Goal: Task Accomplishment & Management: Manage account settings

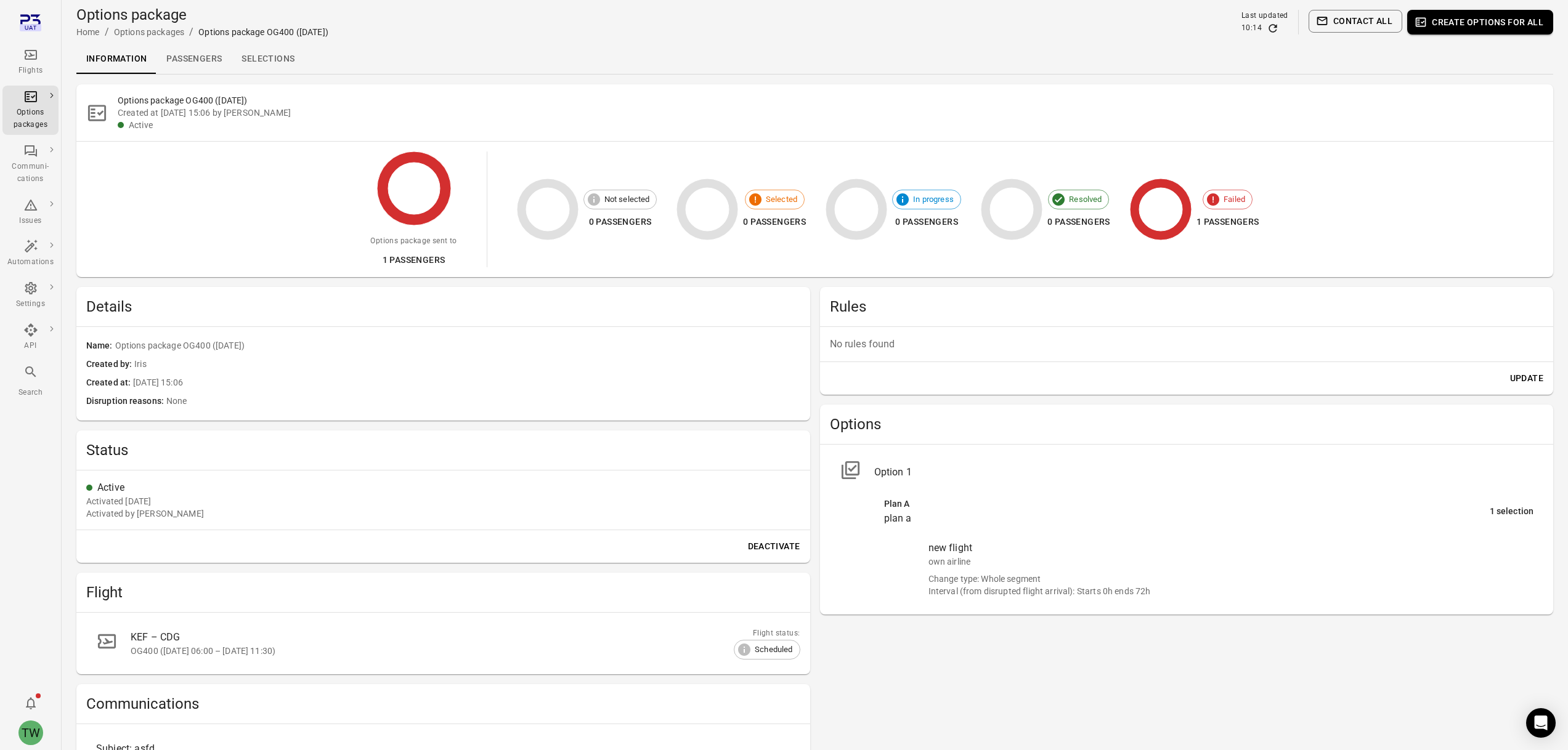
click at [34, 66] on div "Flights" at bounding box center [30, 70] width 46 height 12
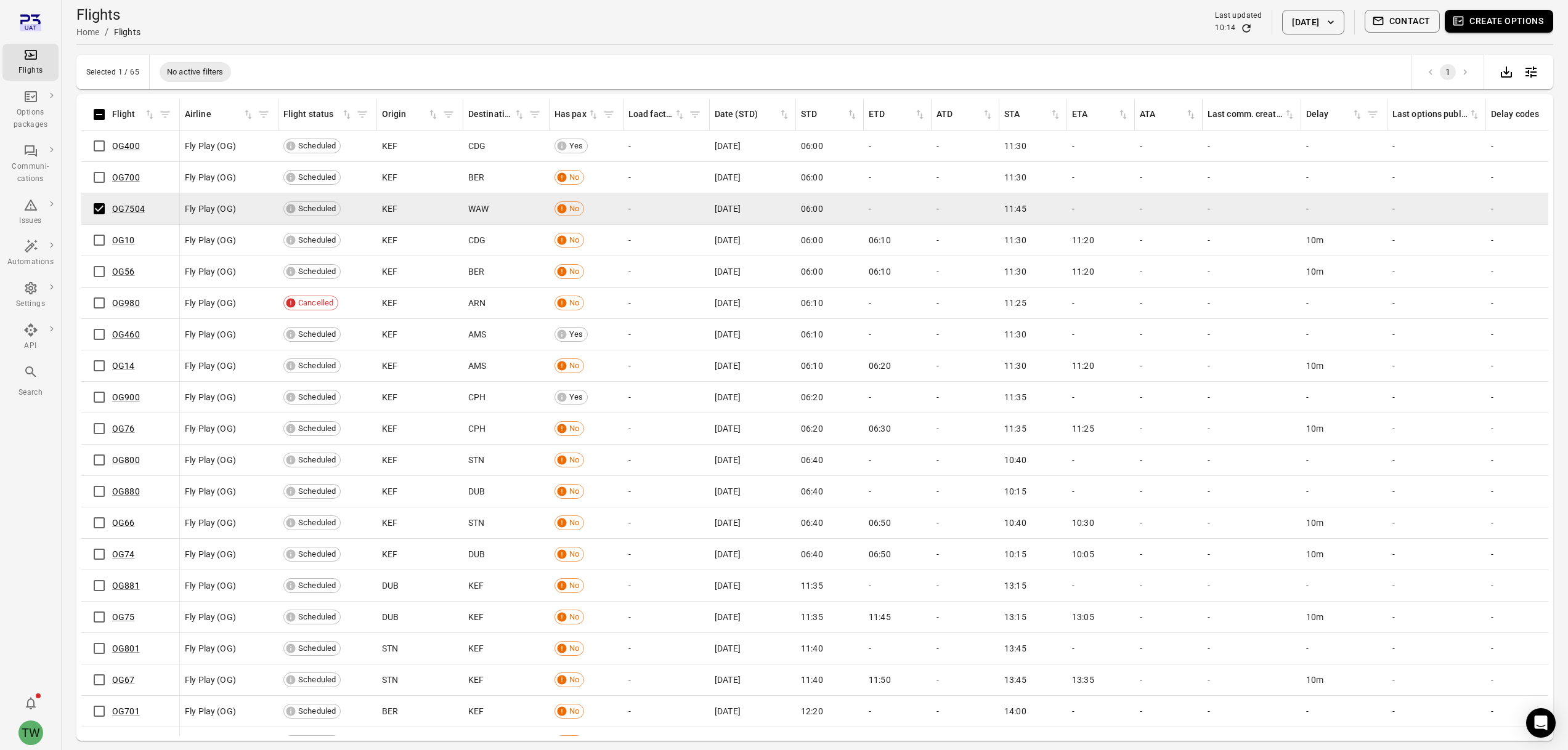
click at [1518, 22] on button "Create options" at bounding box center [1498, 21] width 108 height 23
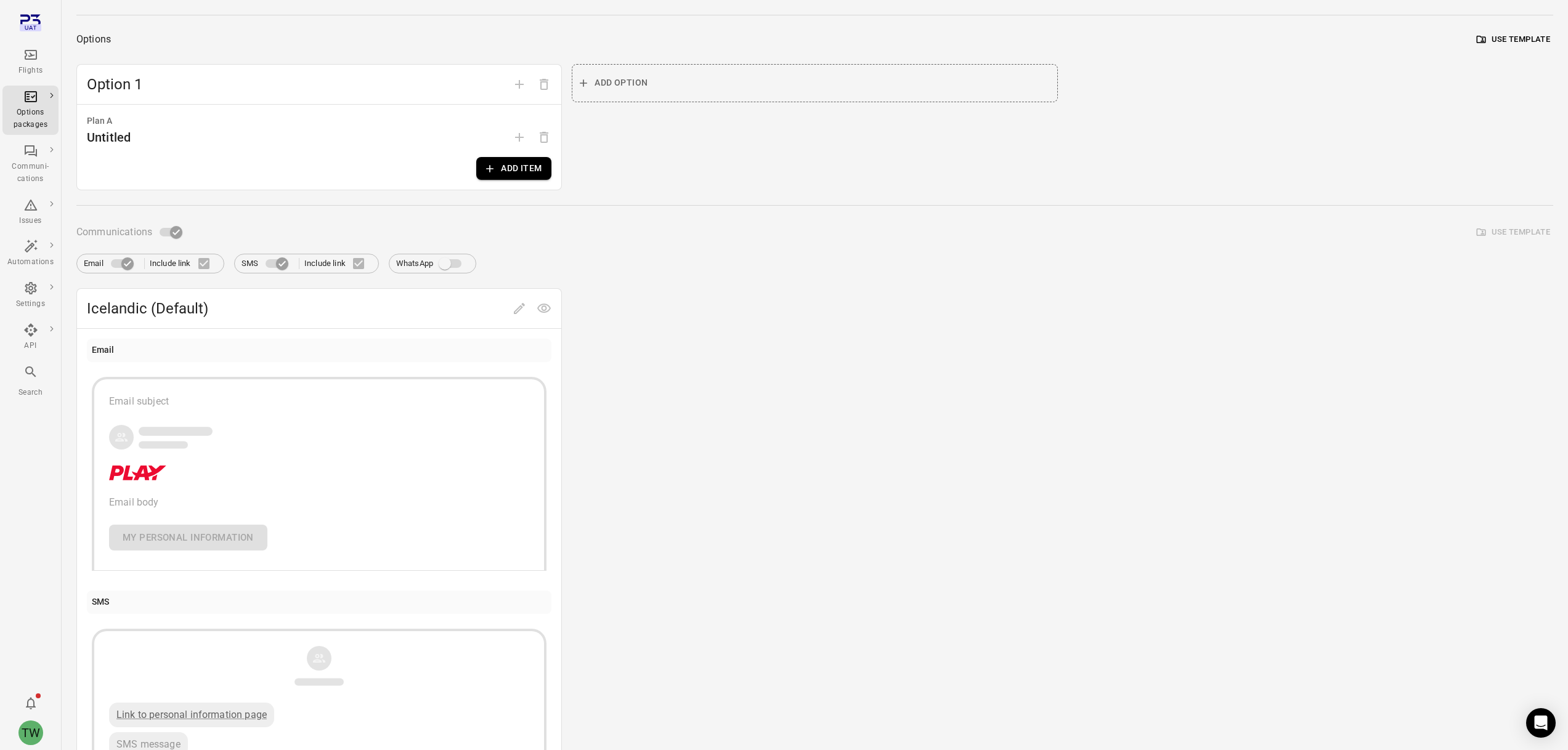
scroll to position [194, 0]
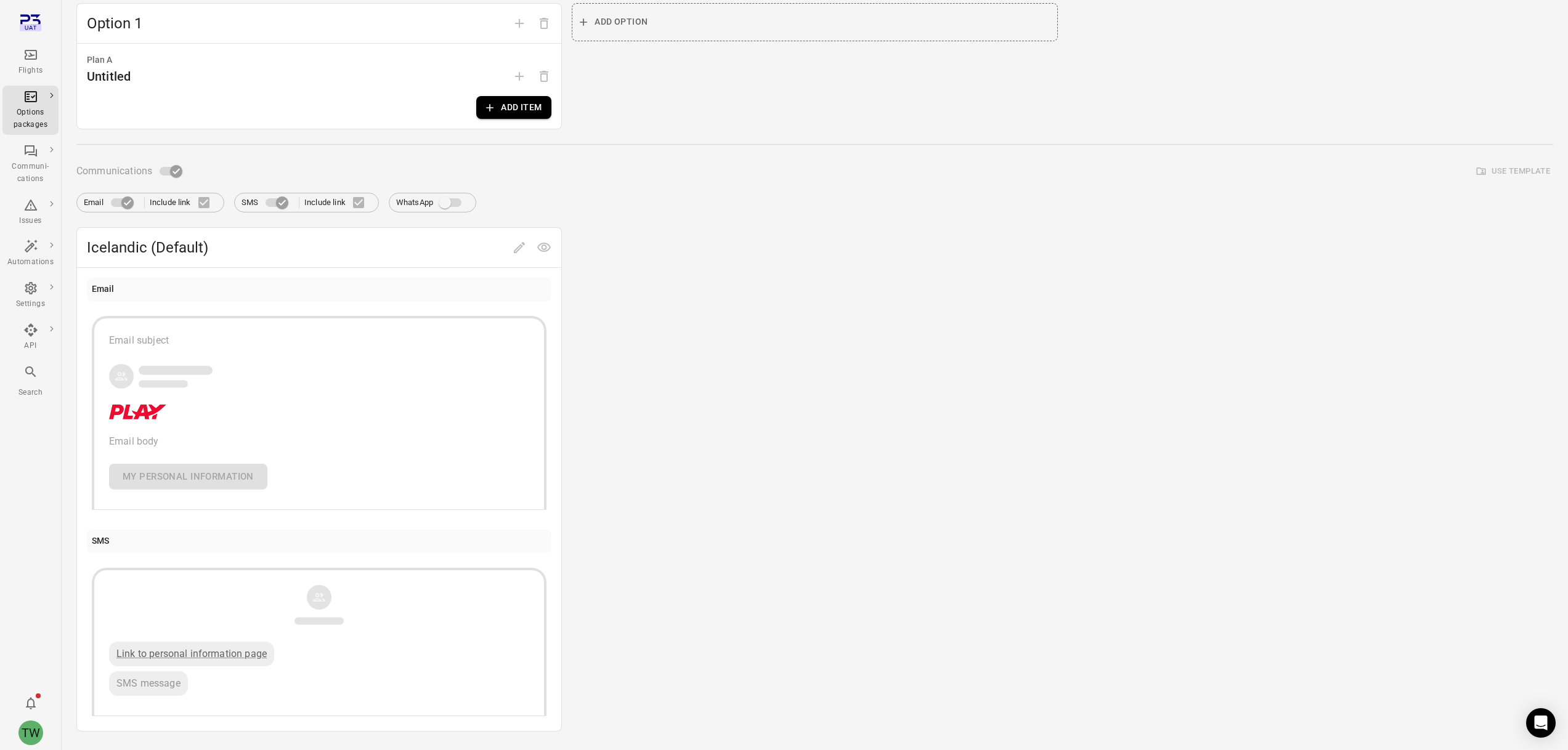
click at [475, 303] on div "Email Email subject Email body My personal information" at bounding box center [319, 396] width 465 height 237
click at [625, 393] on div "Icelandic (Default) Email Email subject Email body My personal information SMS …" at bounding box center [814, 479] width 1477 height 504
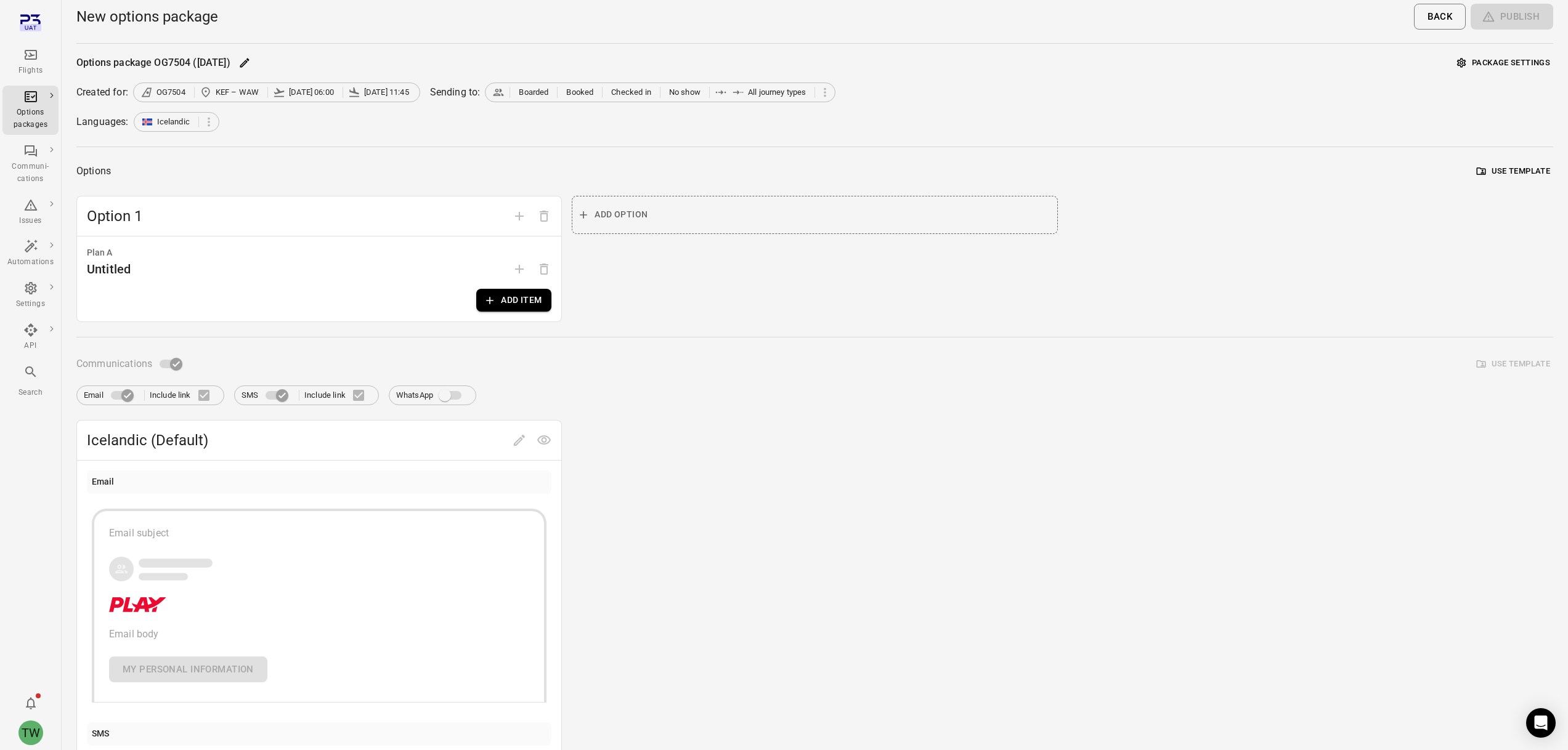
scroll to position [0, 0]
click at [522, 300] on button "Add item" at bounding box center [514, 301] width 75 height 23
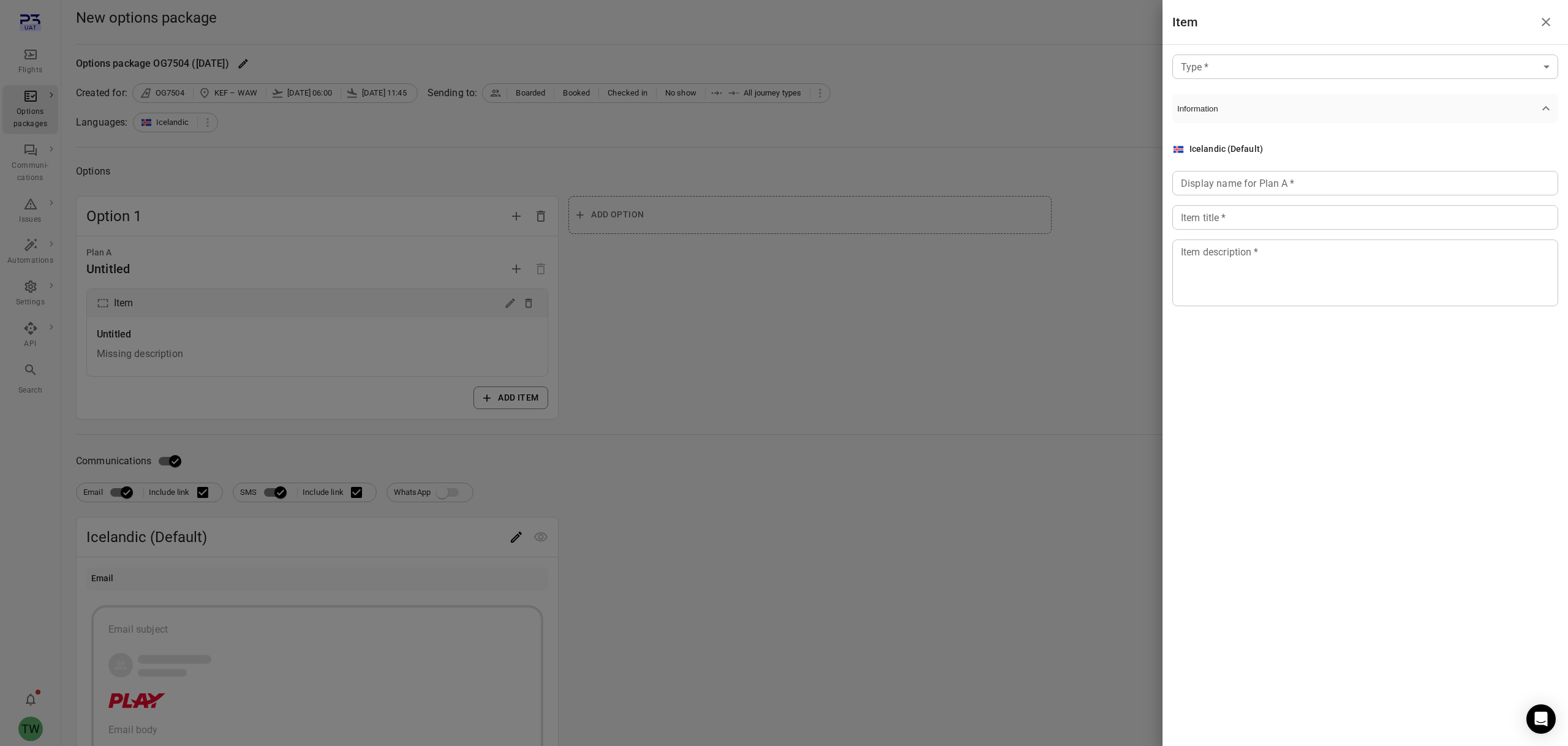
click at [1218, 62] on body "Flights Options packages Communi-cations Issues Automations Settings API Search…" at bounding box center [784, 534] width 1568 height 1067
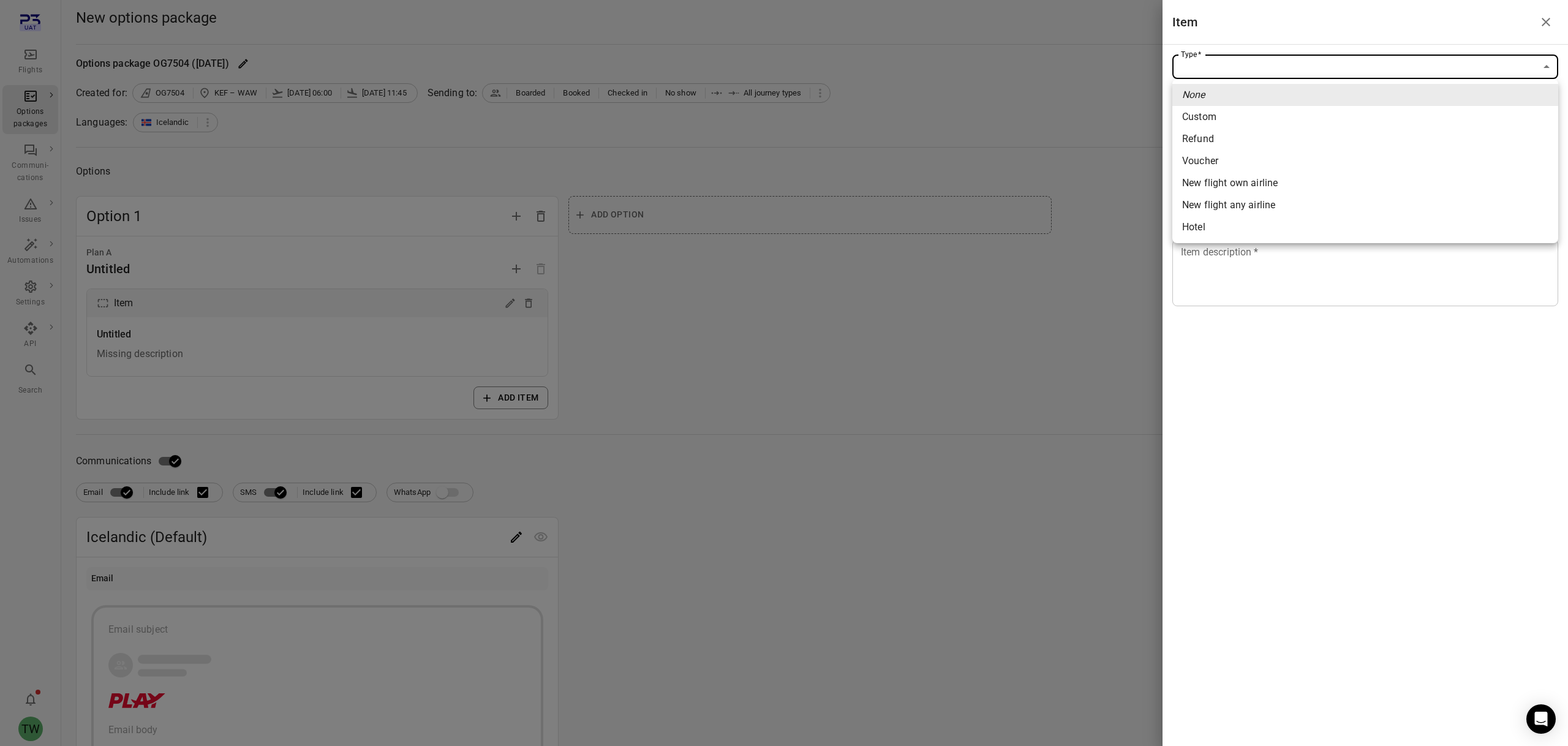
click at [1222, 118] on span "Custom" at bounding box center [1365, 117] width 367 height 14
type input "******"
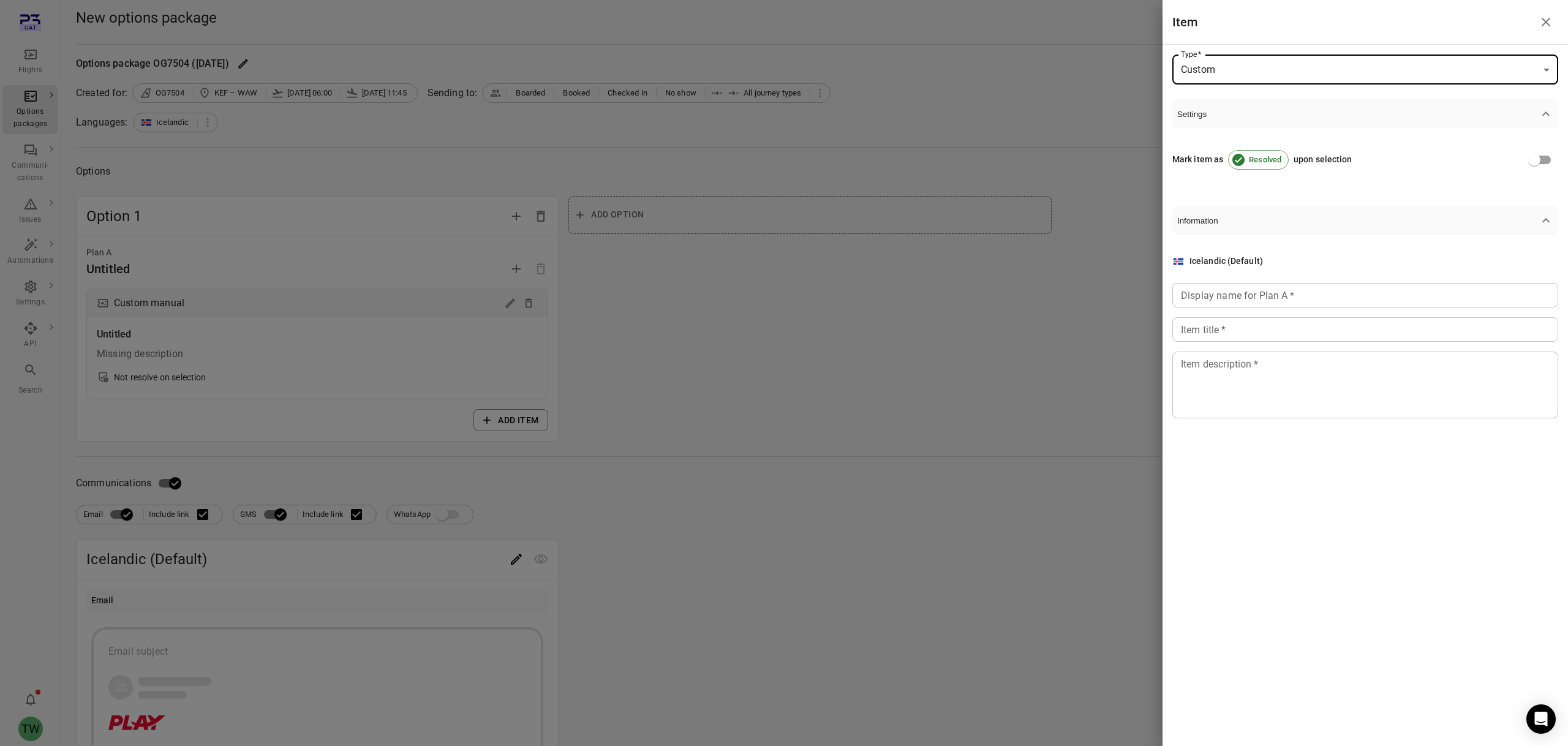
click at [1226, 297] on input "Display name for Plan A   *" at bounding box center [1365, 295] width 386 height 24
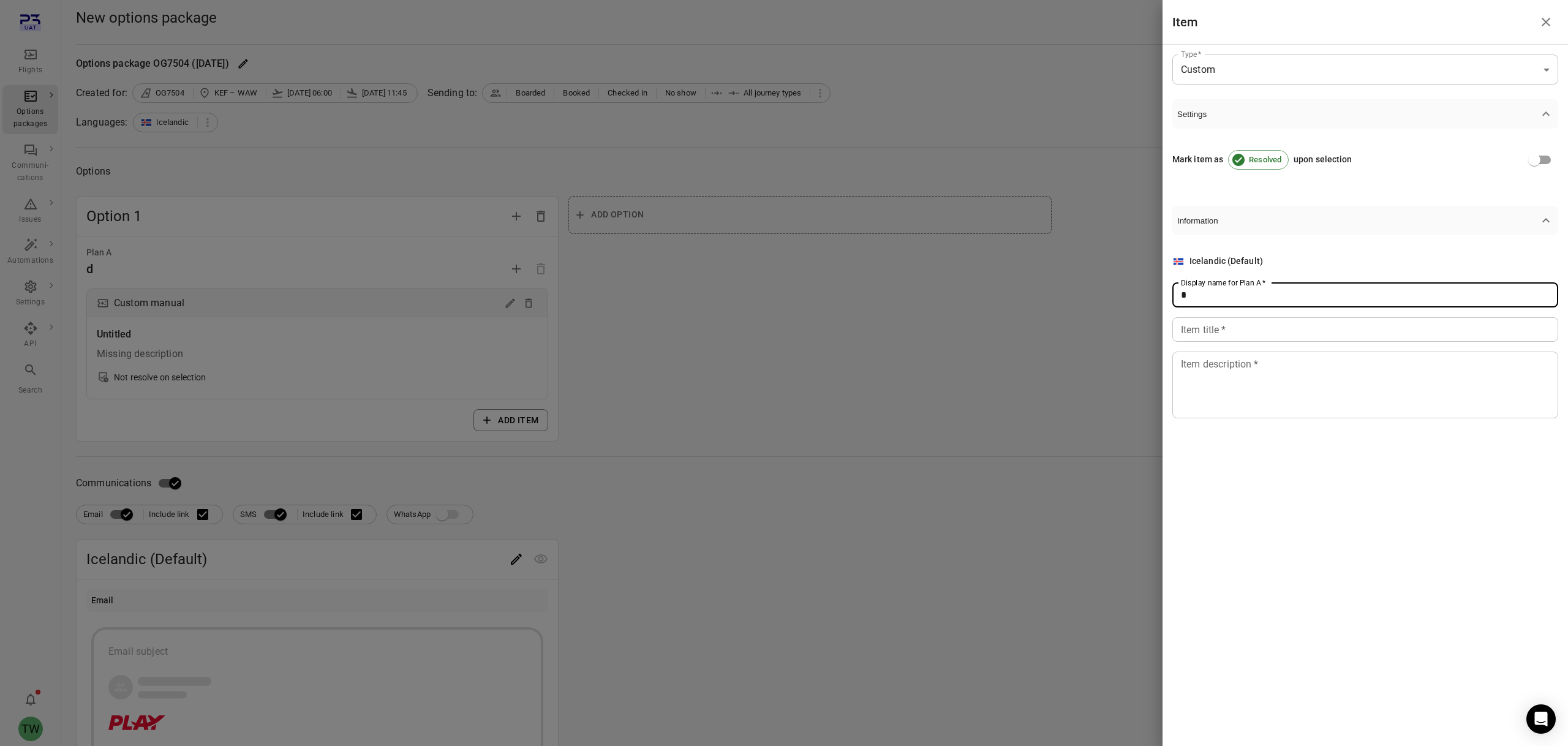
type input "*"
click at [1218, 336] on input "Item title   *" at bounding box center [1365, 329] width 386 height 24
type input "*"
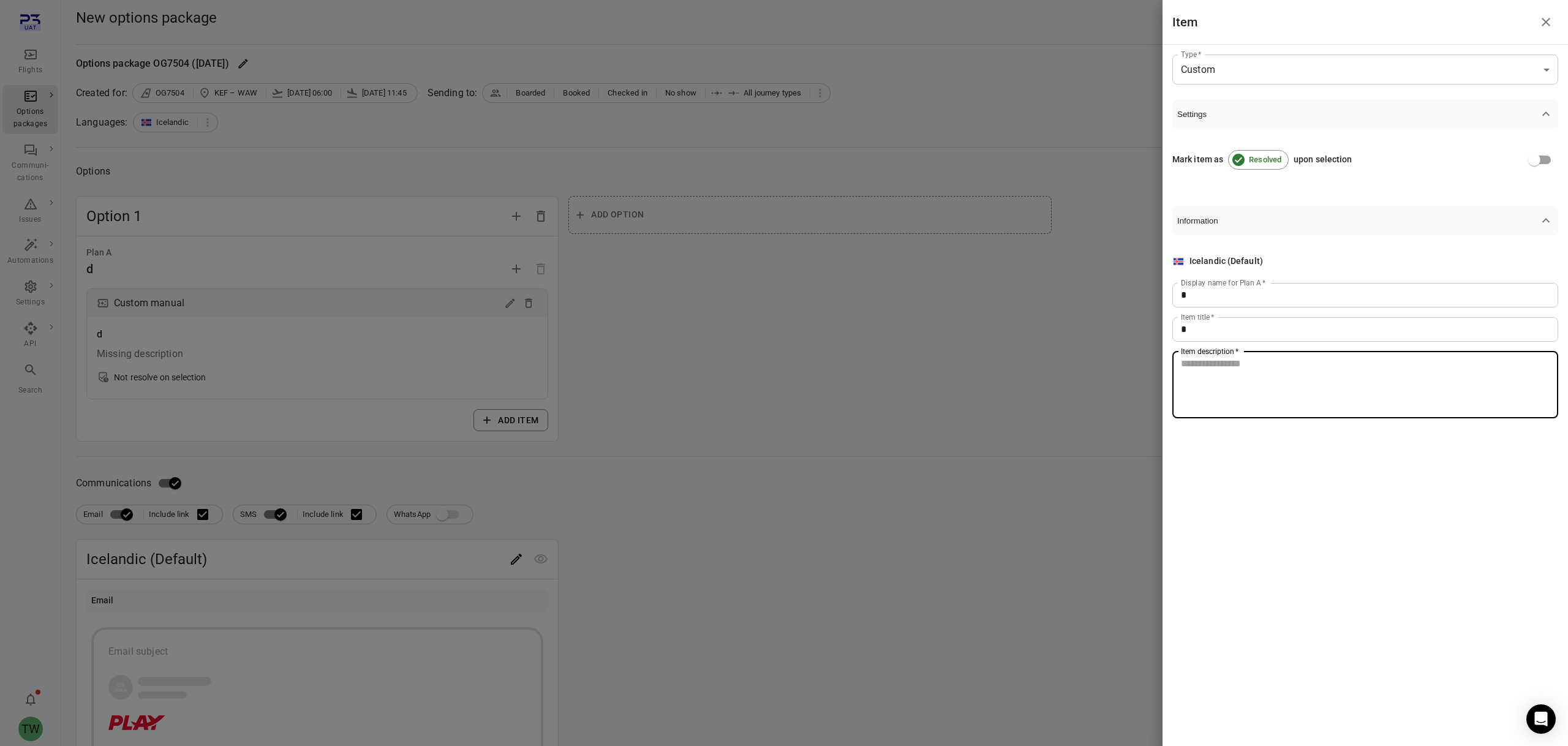
click at [1215, 387] on textarea "Item description   *" at bounding box center [1365, 385] width 368 height 56
type textarea "*"
click at [932, 352] on div at bounding box center [784, 373] width 1568 height 746
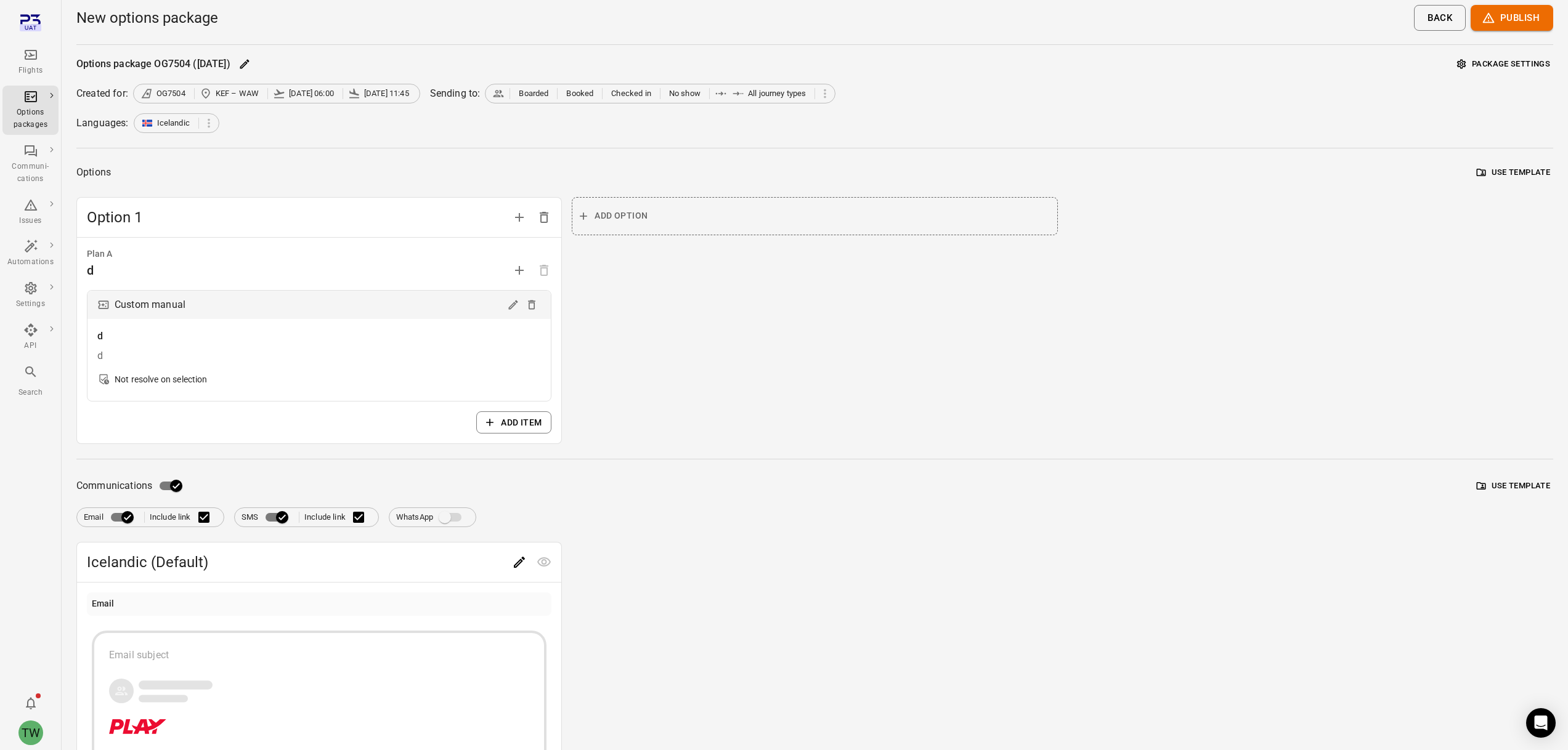
click at [208, 271] on div "d" at bounding box center [319, 271] width 465 height 20
click at [141, 217] on span "Option 1" at bounding box center [296, 217] width 420 height 20
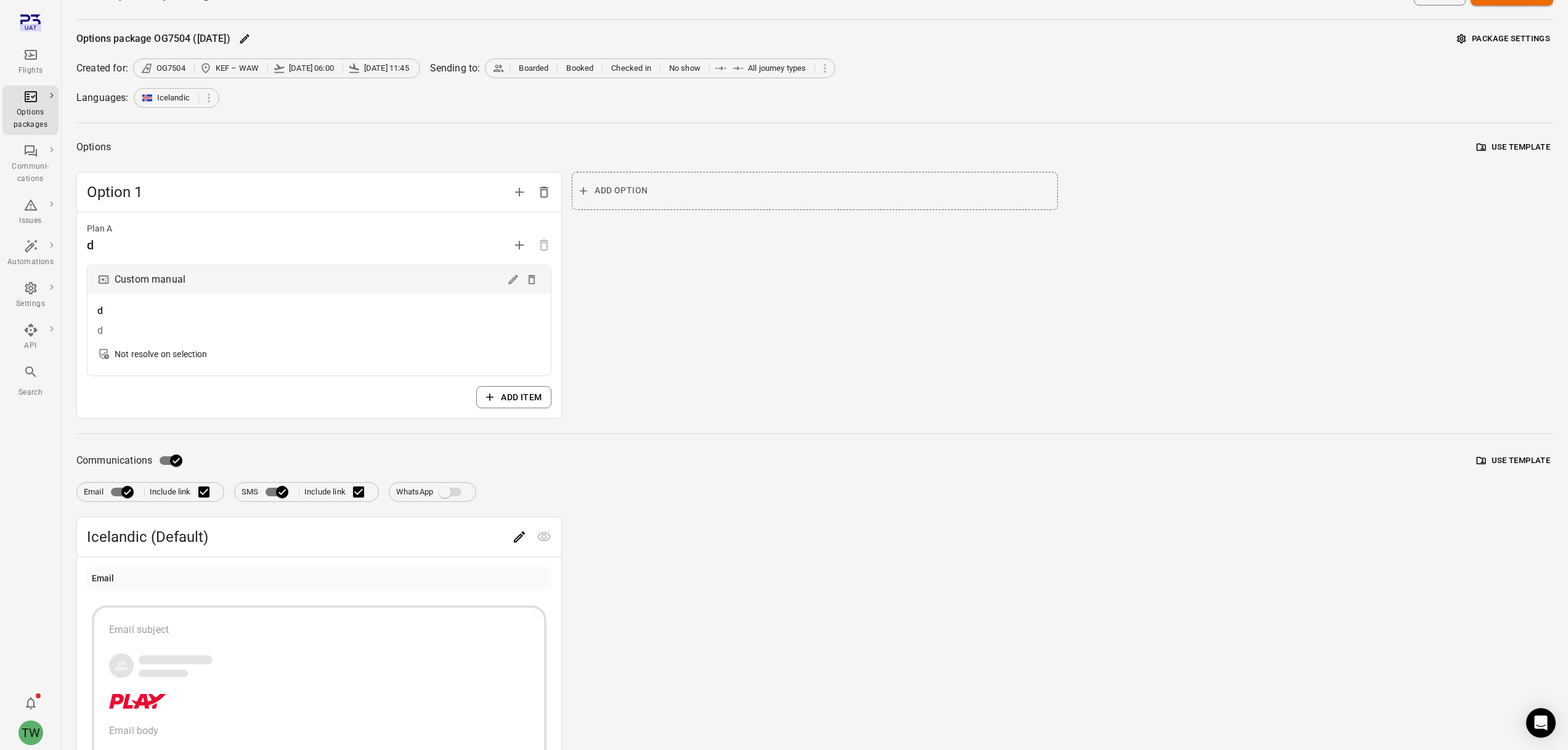
scroll to position [88, 0]
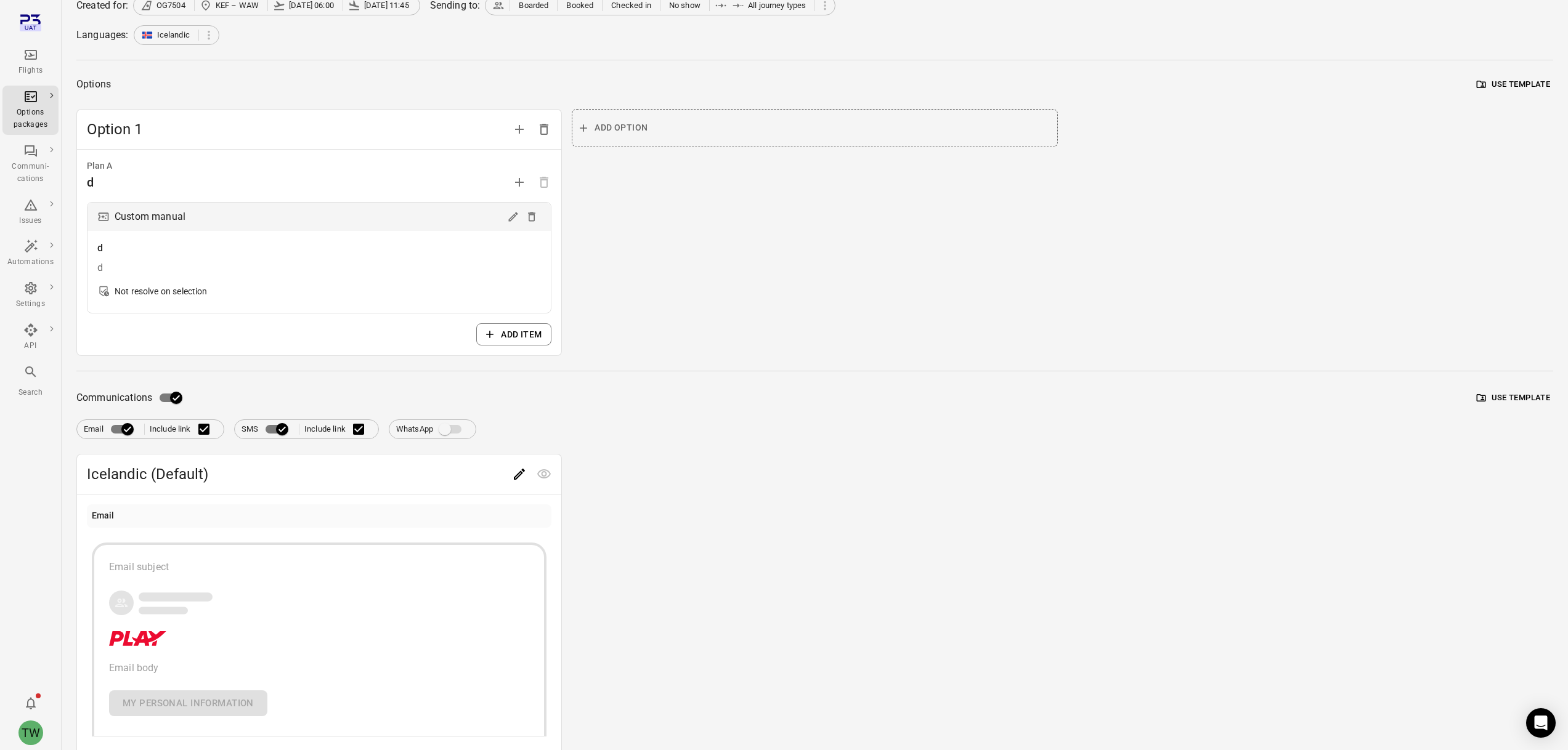
click at [707, 330] on div "Add option" at bounding box center [814, 232] width 486 height 248
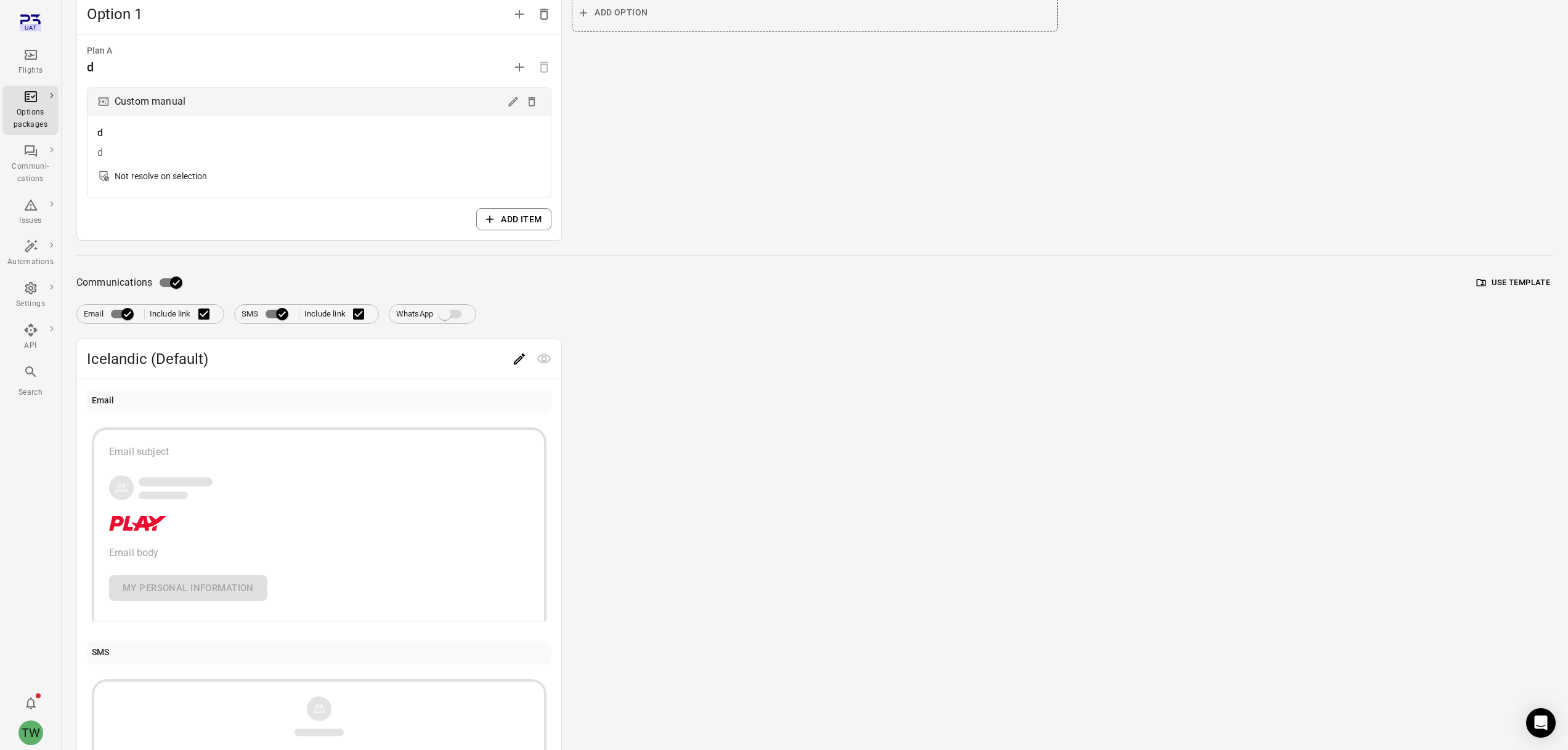
scroll to position [211, 0]
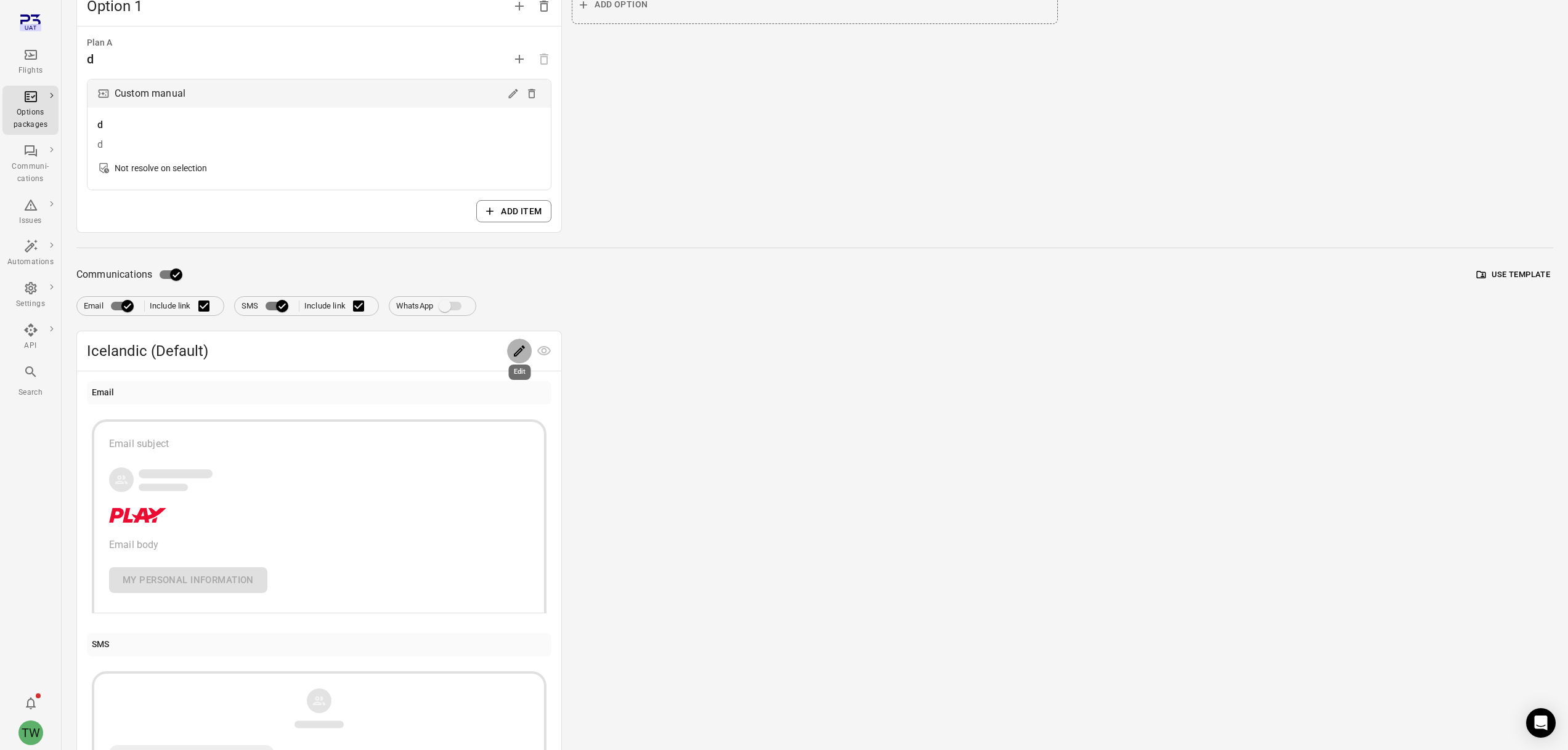
click at [519, 352] on icon "Edit" at bounding box center [519, 351] width 11 height 11
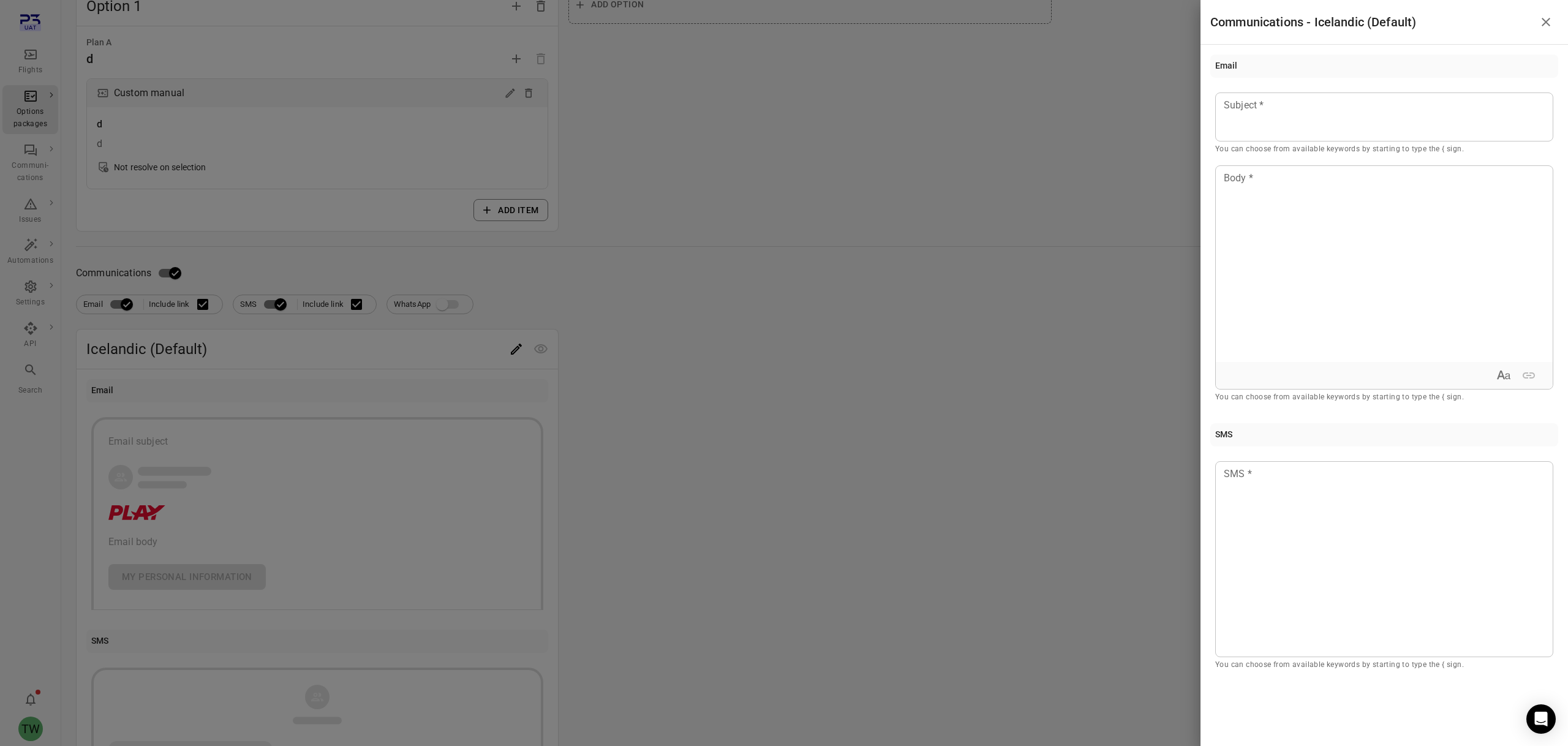
click at [510, 297] on div at bounding box center [784, 373] width 1568 height 746
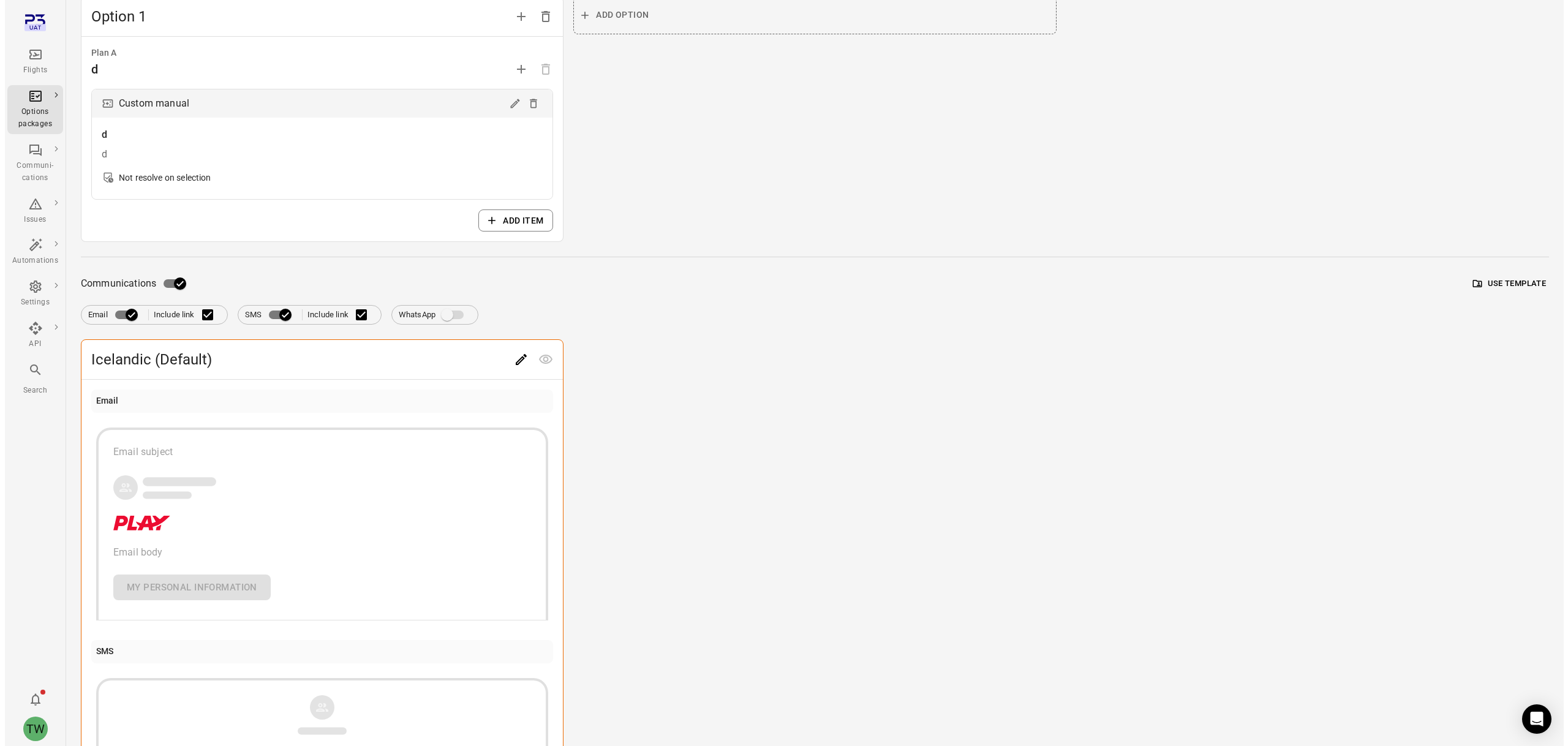
scroll to position [0, 0]
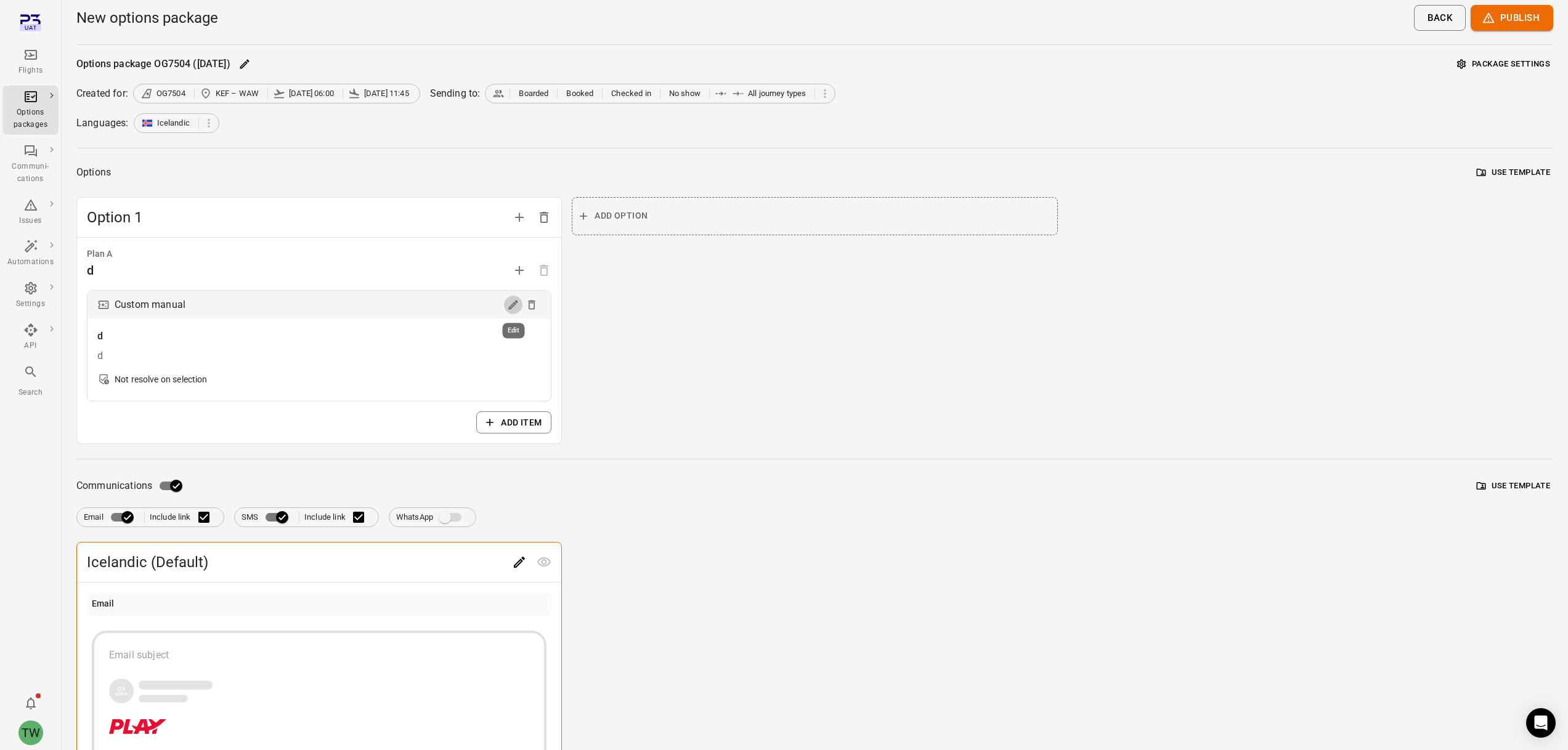
click at [515, 306] on icon "Edit" at bounding box center [513, 305] width 12 height 12
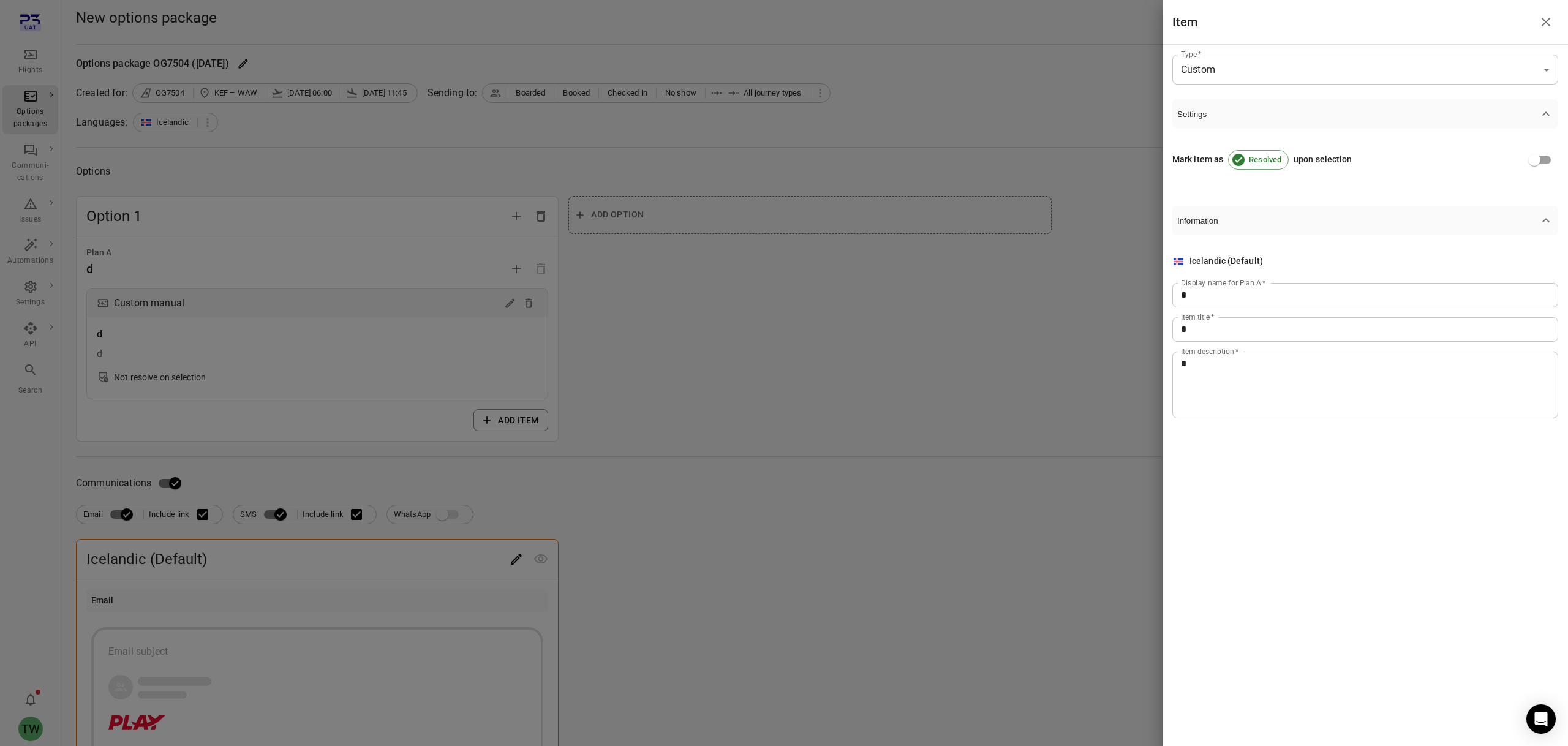
click at [1544, 220] on icon "button" at bounding box center [1545, 220] width 7 height 5
click at [1546, 220] on icon "button" at bounding box center [1546, 220] width 14 height 14
click at [1543, 111] on icon "button" at bounding box center [1546, 114] width 14 height 14
click at [1546, 217] on icon "button" at bounding box center [1546, 220] width 14 height 14
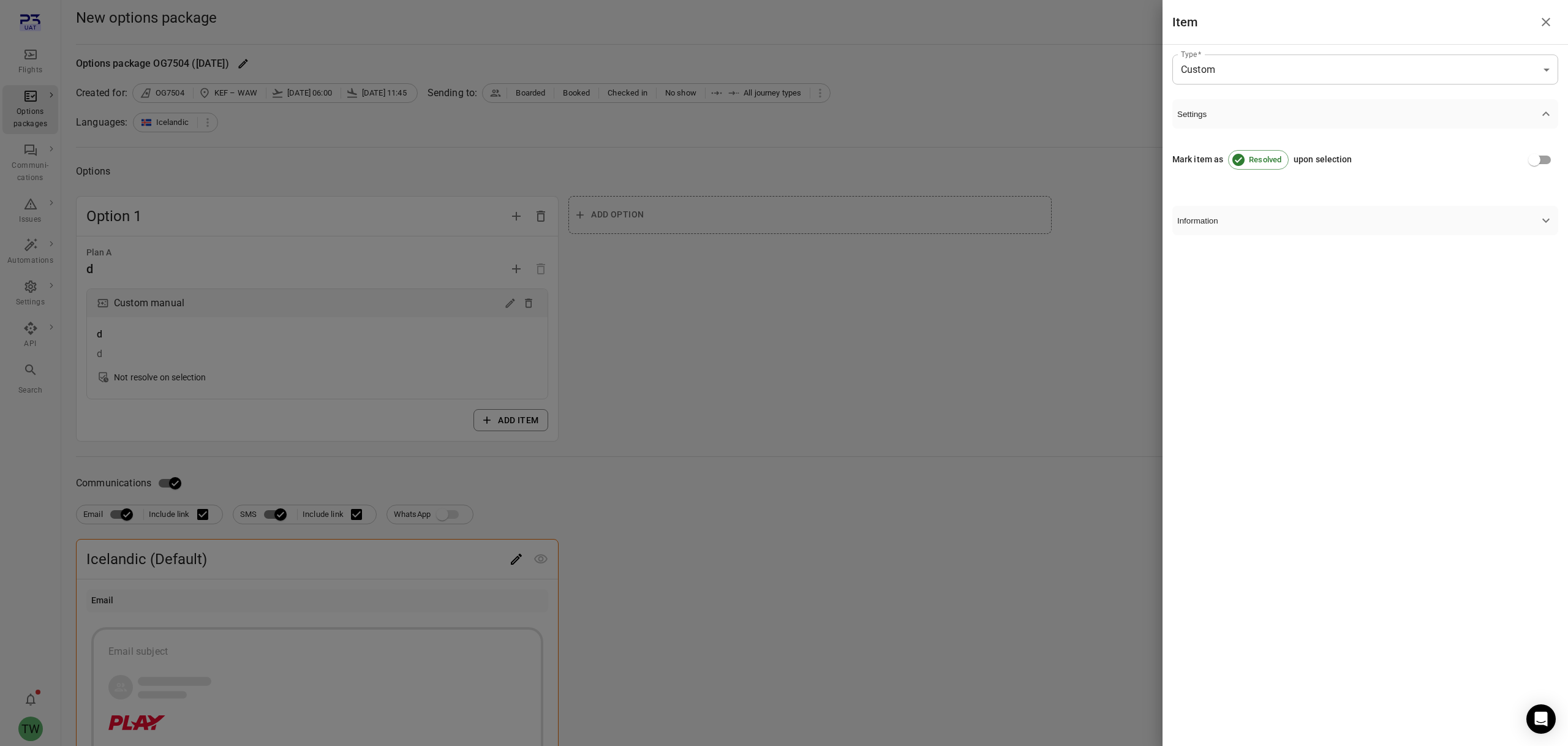
click at [1546, 217] on icon "button" at bounding box center [1546, 220] width 14 height 14
click at [1544, 118] on icon "button" at bounding box center [1546, 114] width 14 height 14
click at [1544, 116] on icon "button" at bounding box center [1546, 114] width 14 height 14
click at [1550, 220] on icon "button" at bounding box center [1546, 220] width 14 height 14
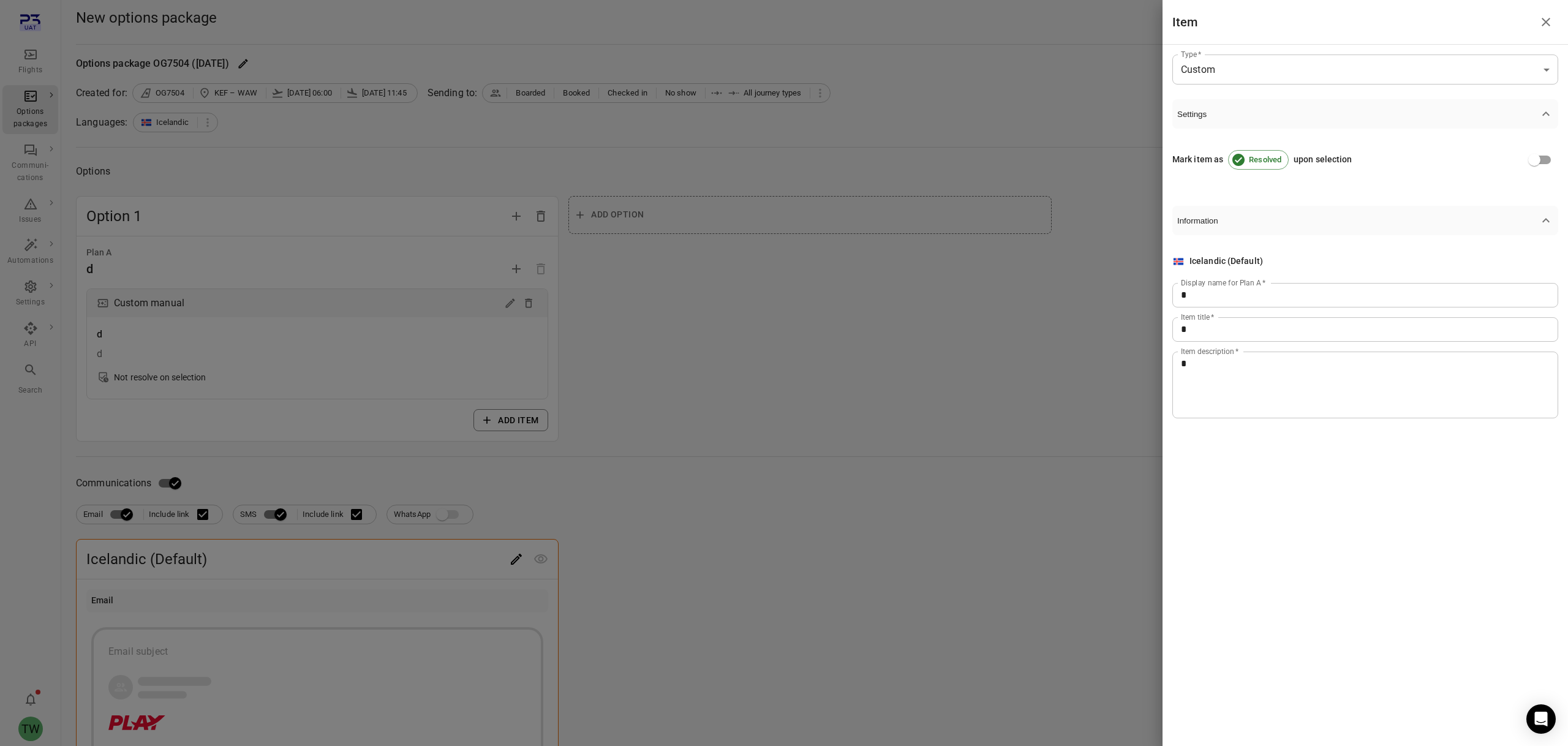
click at [1543, 118] on icon "button" at bounding box center [1546, 114] width 14 height 14
click at [1545, 116] on icon "button" at bounding box center [1546, 114] width 14 height 14
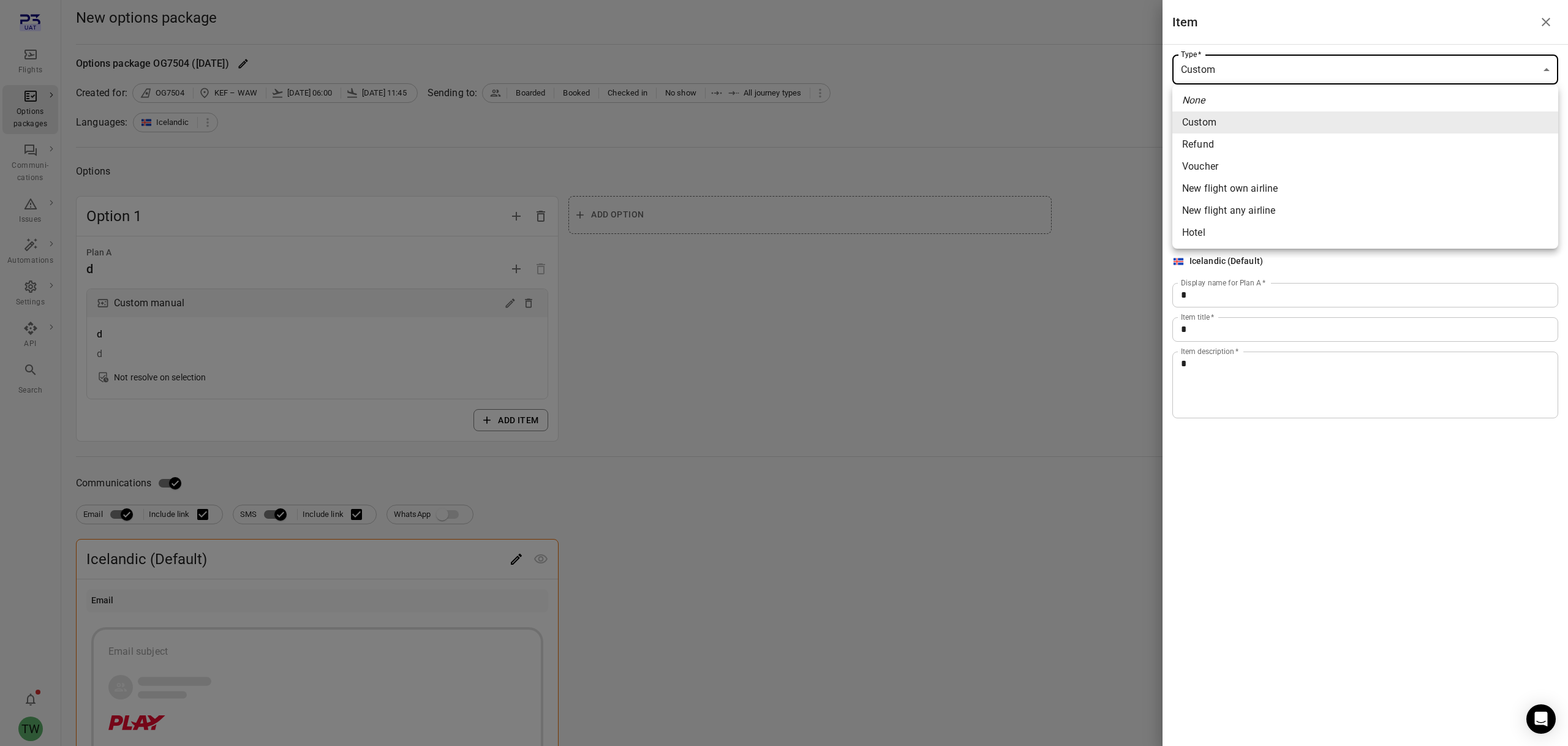
click at [1546, 69] on body "Flights Options packages Communi-cations Issues Automations Settings API Search…" at bounding box center [784, 560] width 1568 height 1120
click at [1546, 69] on div at bounding box center [784, 373] width 1568 height 746
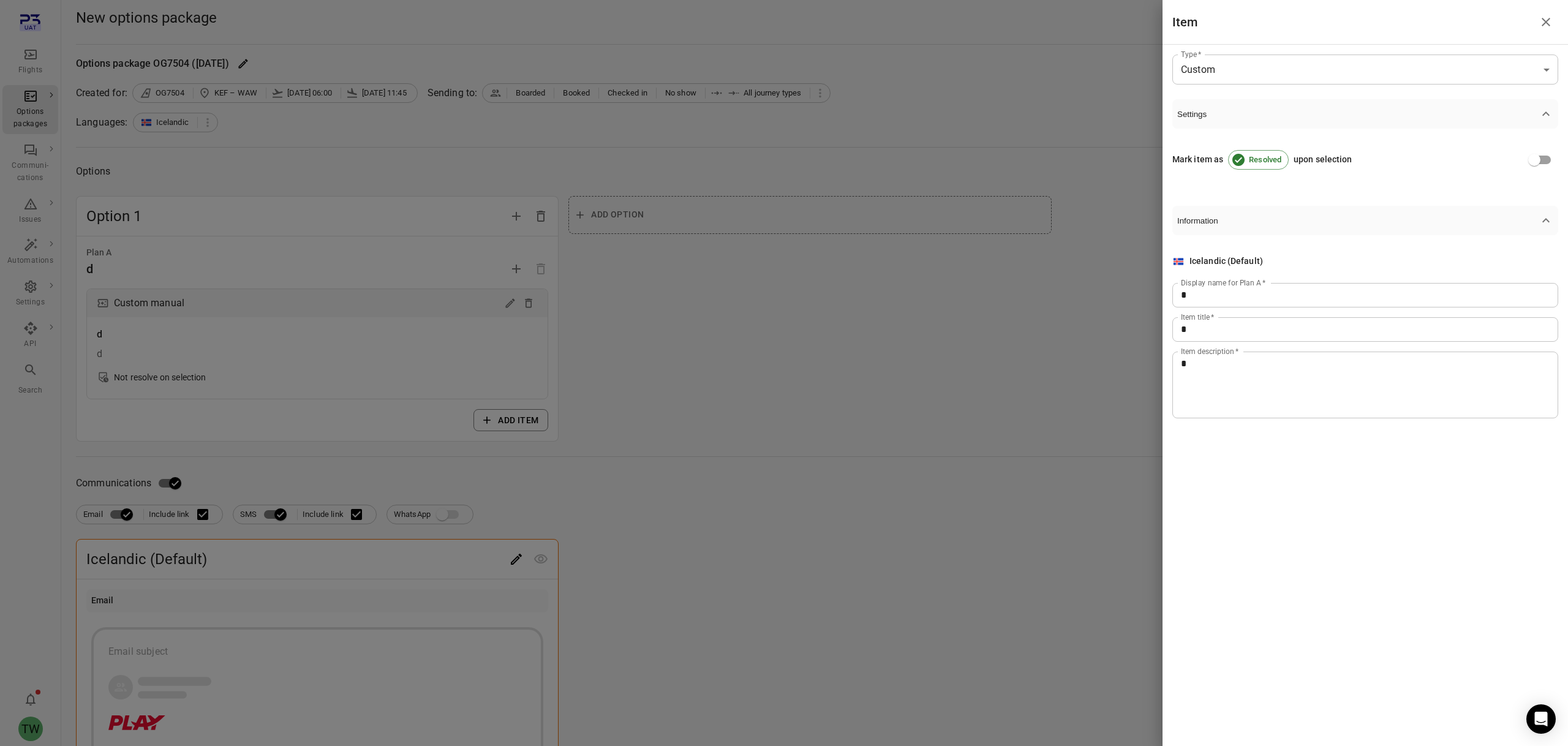
click at [1546, 221] on icon "button" at bounding box center [1546, 220] width 14 height 14
click at [1546, 221] on icon "button" at bounding box center [1545, 221] width 7 height 5
click at [1455, 171] on div "Mark item as Resolved upon selection" at bounding box center [1365, 160] width 386 height 24
click at [1115, 353] on div at bounding box center [784, 373] width 1568 height 746
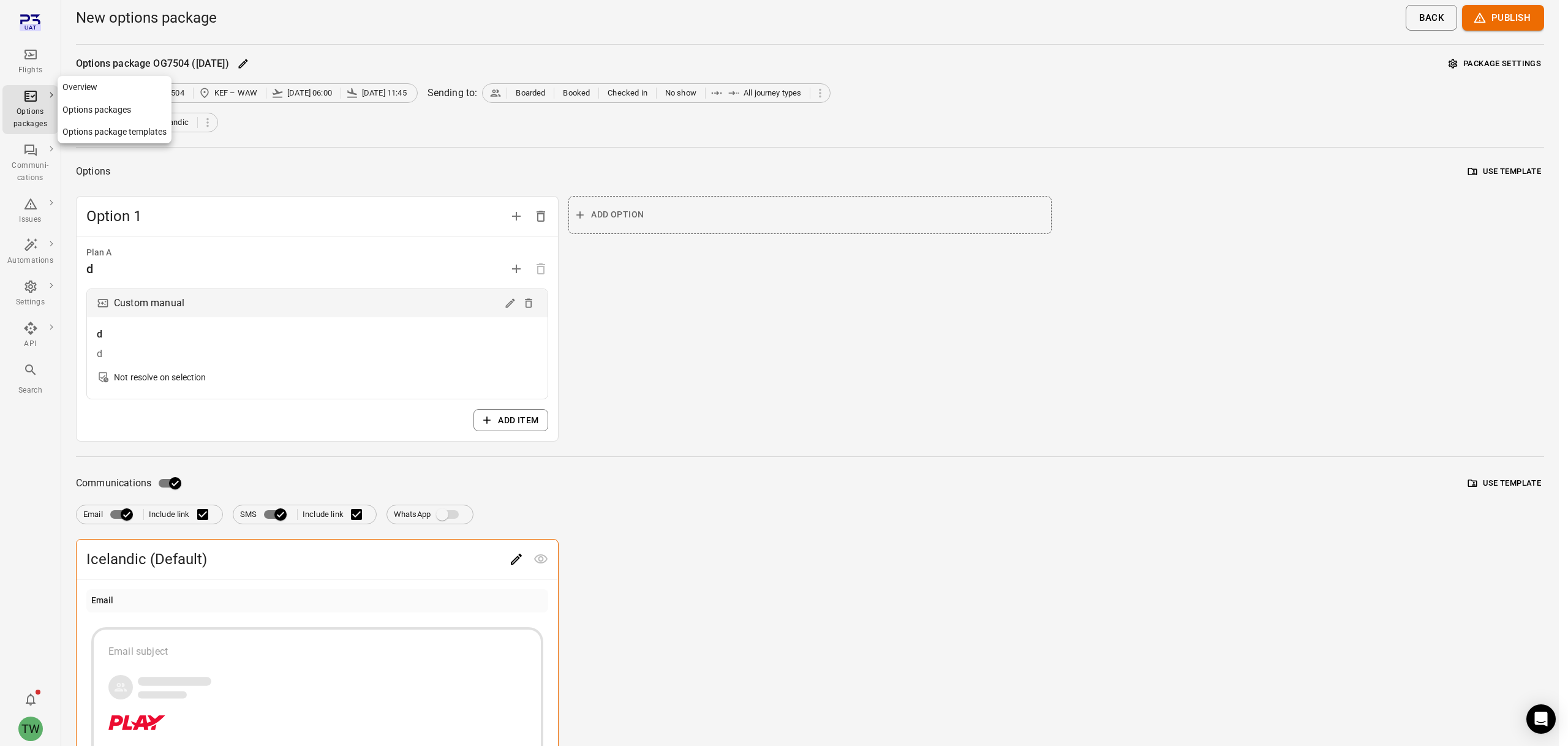
click at [25, 105] on div "Options packages" at bounding box center [30, 110] width 46 height 42
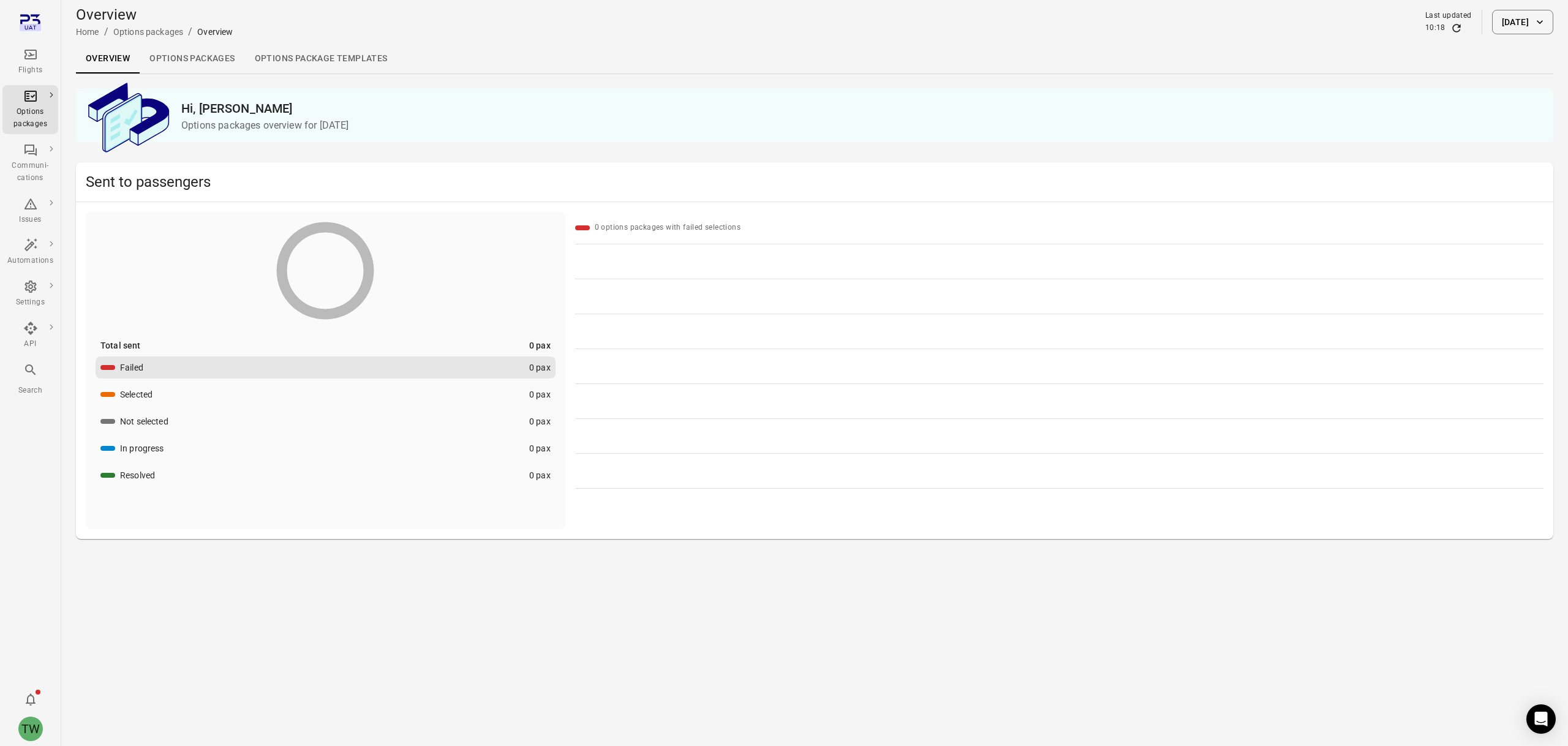
click at [223, 68] on link "Options packages" at bounding box center [192, 58] width 105 height 29
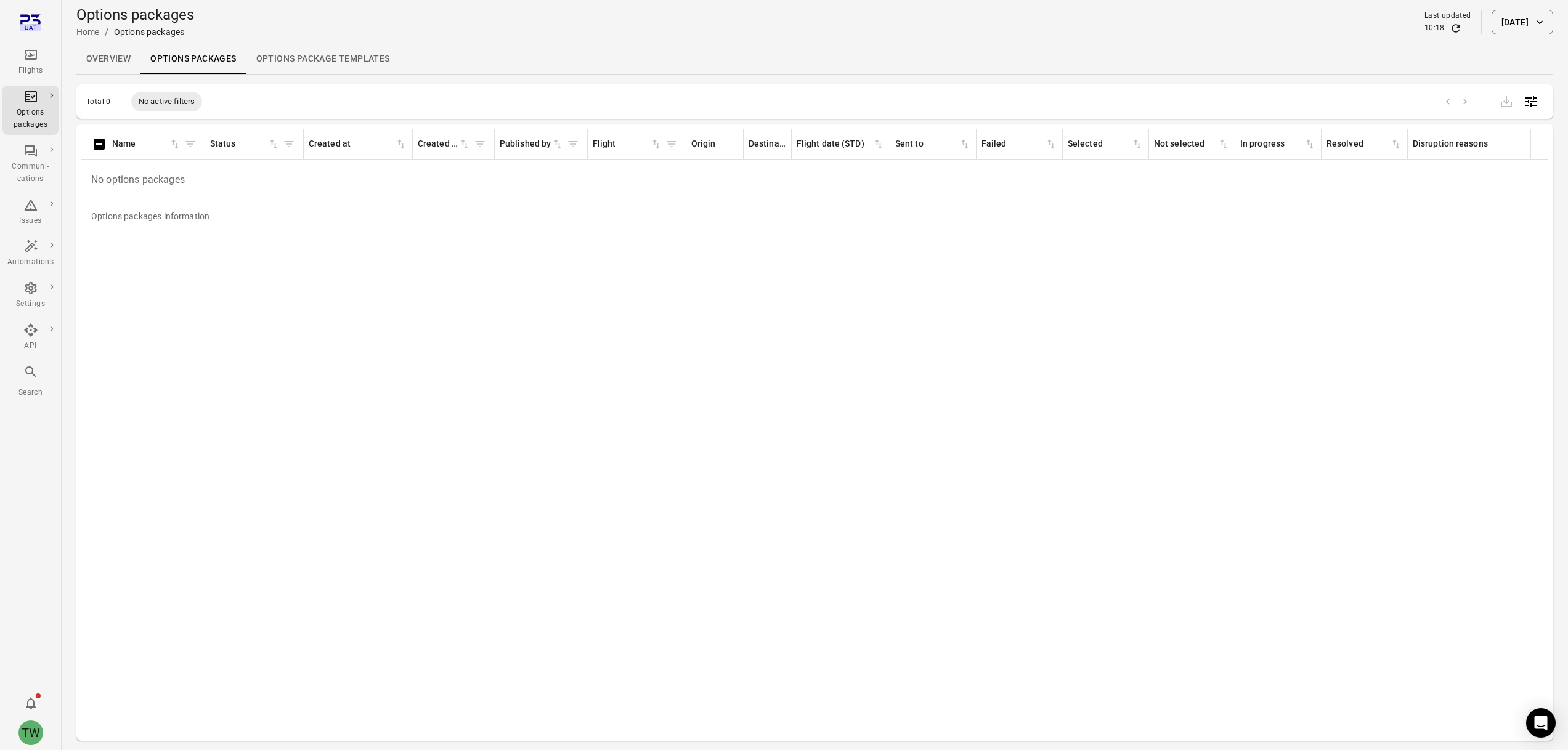
click at [1491, 18] on button "[DATE]" at bounding box center [1522, 22] width 62 height 24
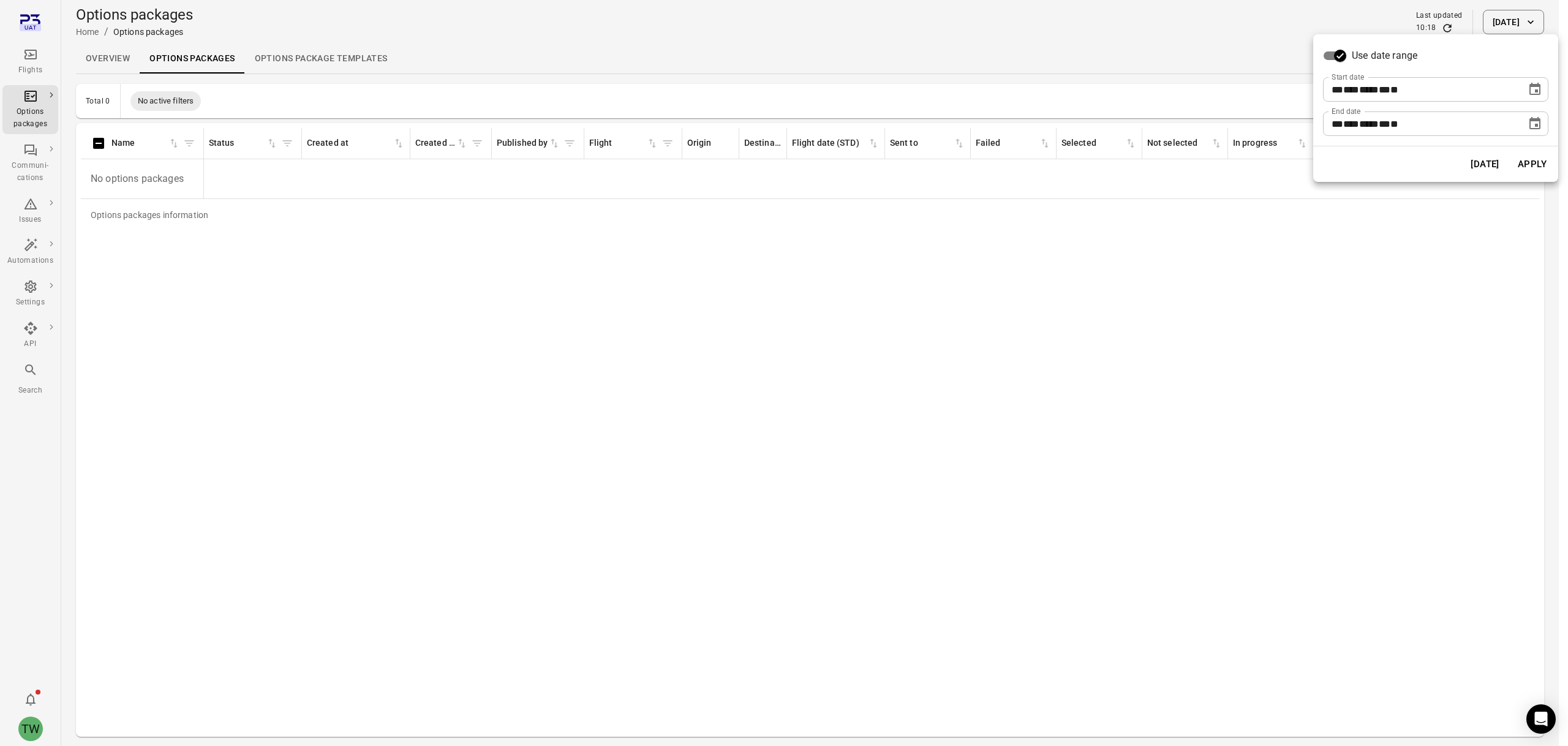
click at [1390, 93] on span "**" at bounding box center [1384, 89] width 12 height 9
click at [1529, 89] on icon "Choose date, selected date is Aug 20, 2025" at bounding box center [1535, 89] width 14 height 14
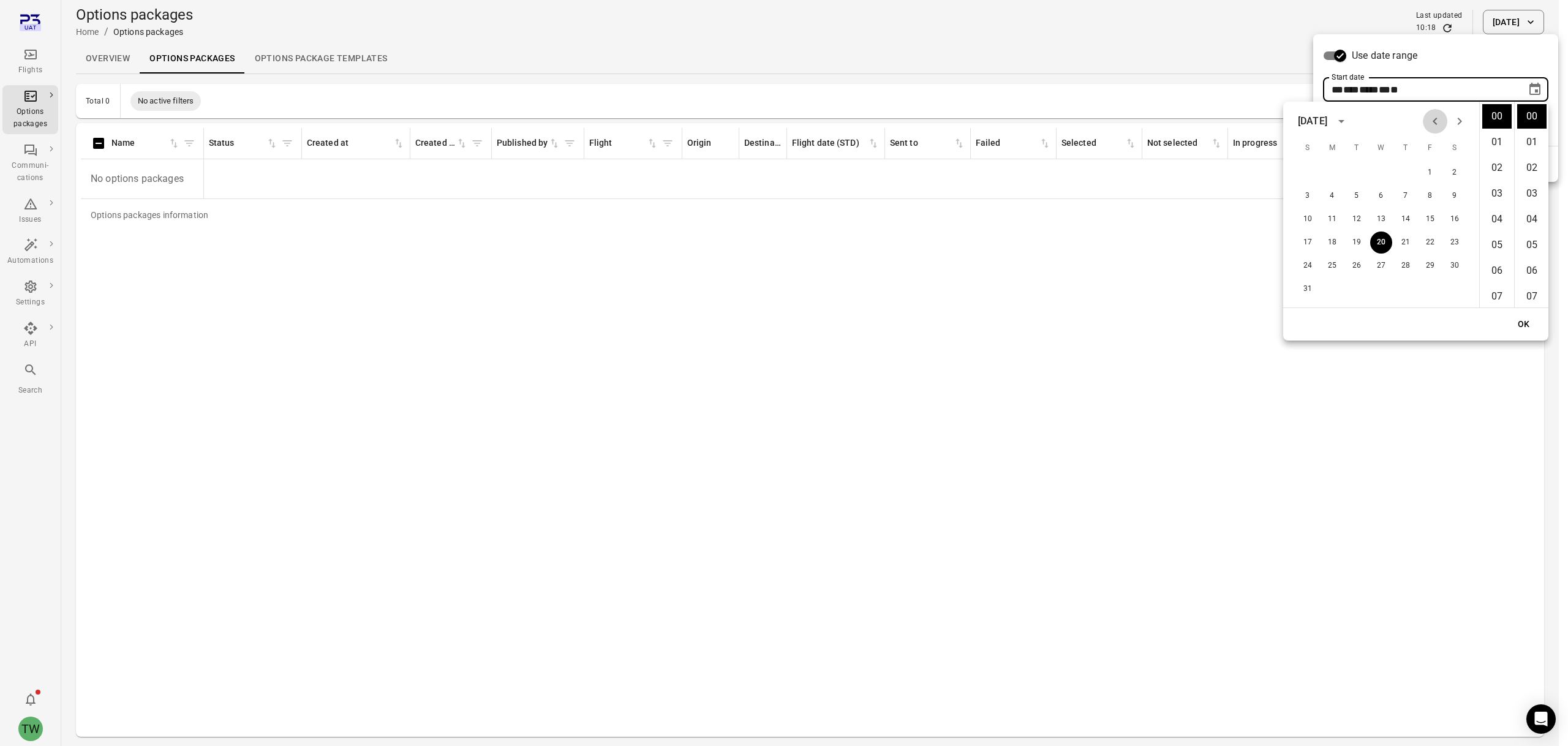
click at [1433, 122] on icon "Previous month" at bounding box center [1435, 121] width 14 height 14
click at [1399, 174] on button "3" at bounding box center [1405, 172] width 22 height 22
type input "**********"
click at [1526, 327] on button "OK" at bounding box center [1524, 324] width 39 height 23
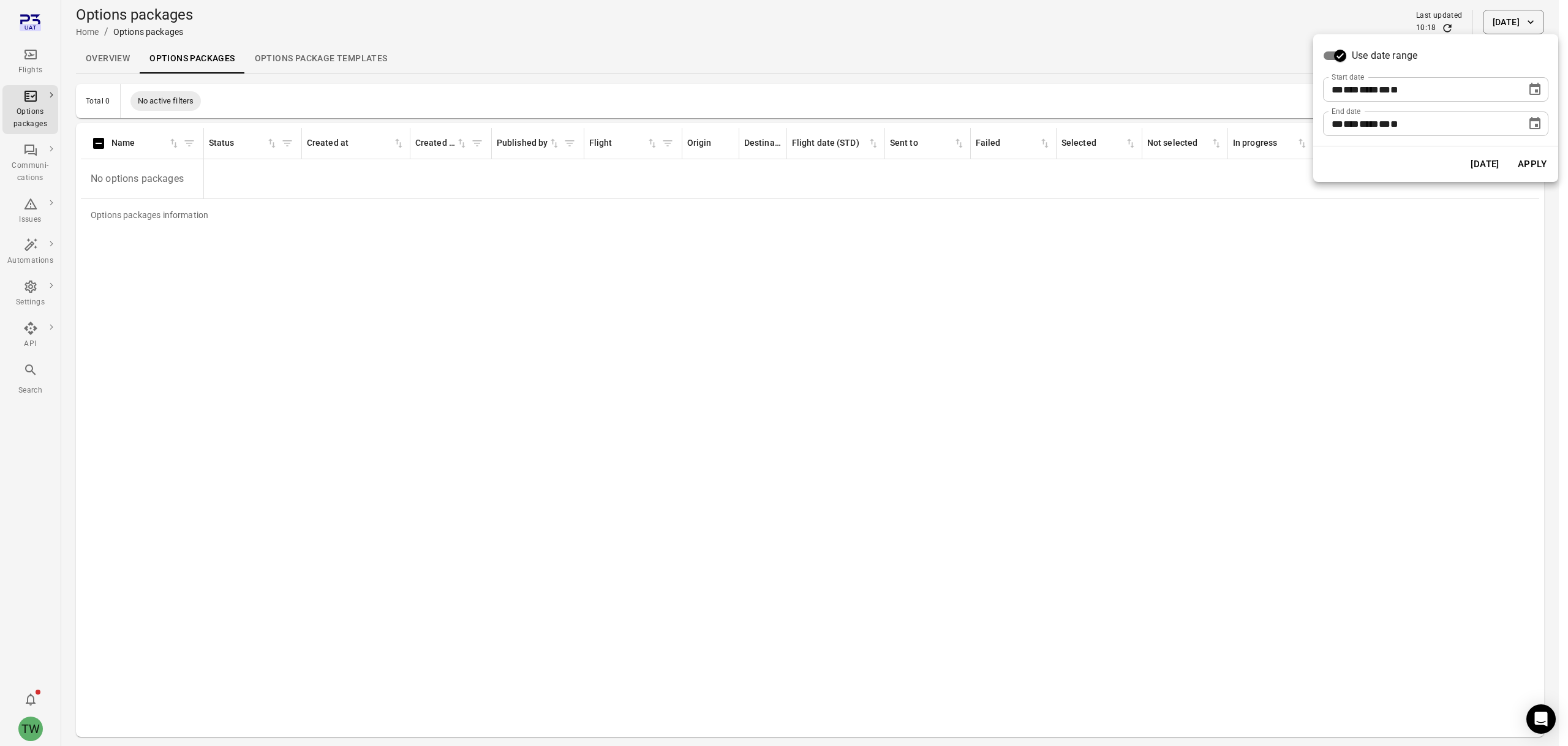
click at [1538, 162] on button "Apply" at bounding box center [1532, 164] width 42 height 25
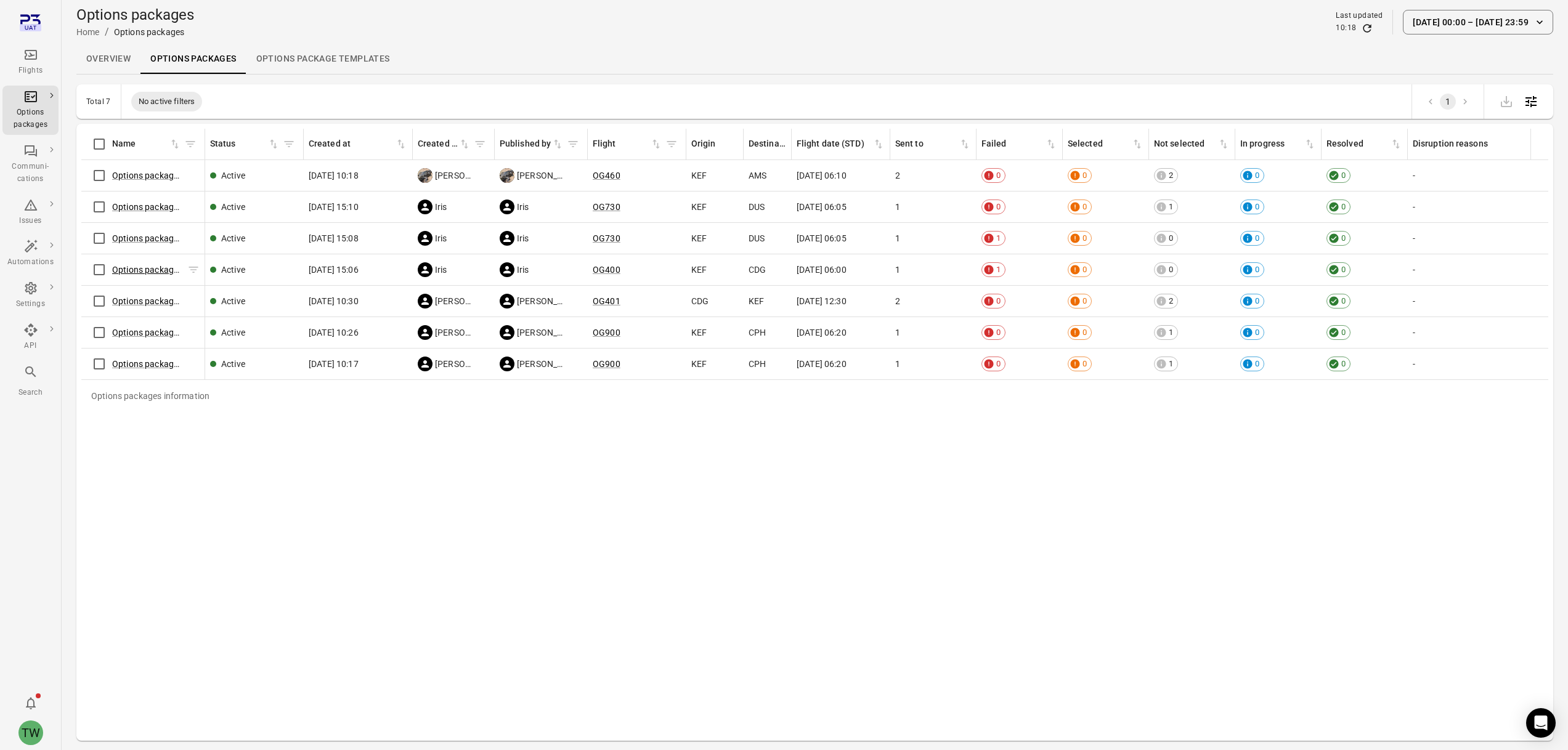
click at [150, 269] on link "Options package OG400 ([DATE])" at bounding box center [177, 269] width 130 height 10
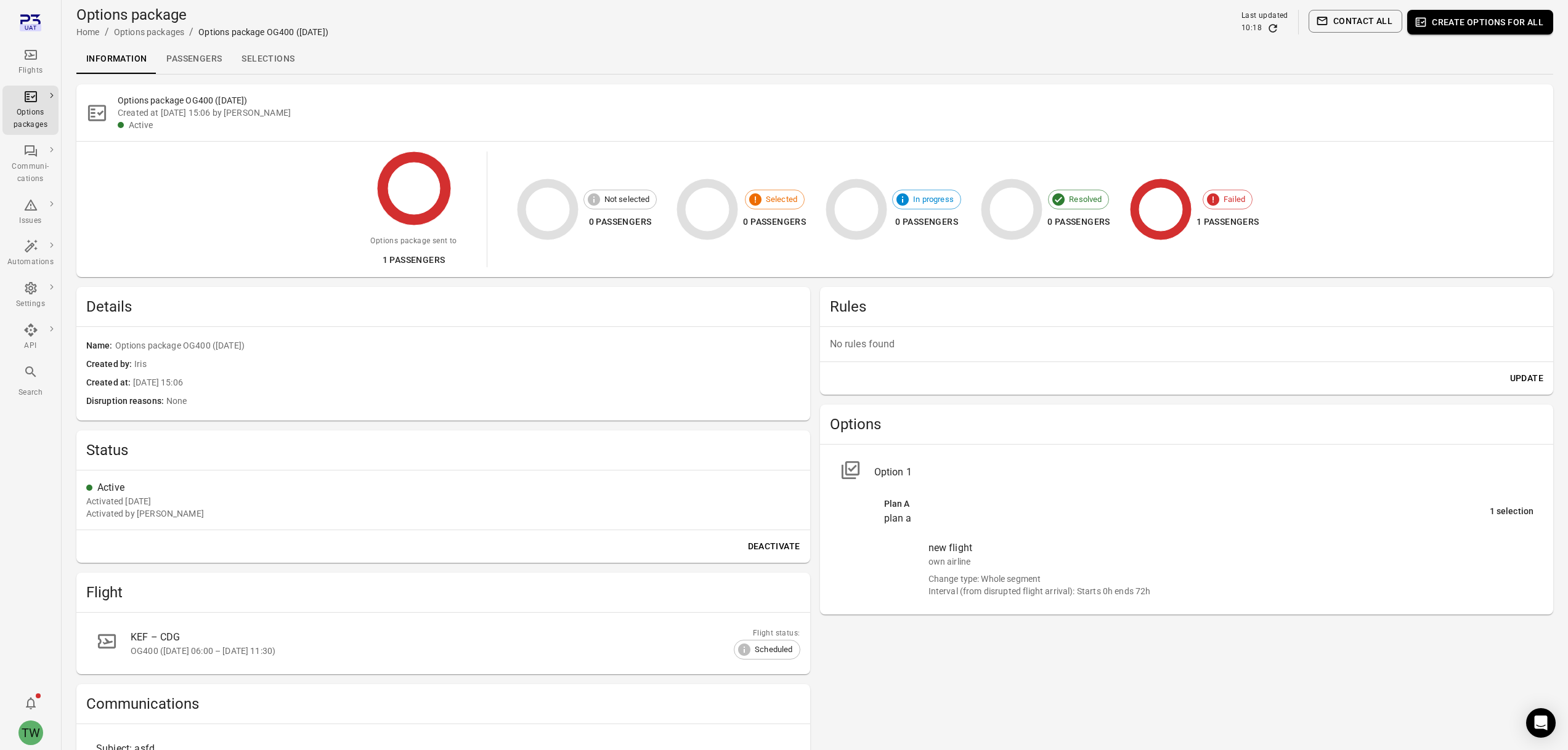
click at [251, 60] on link "Selections" at bounding box center [267, 58] width 73 height 30
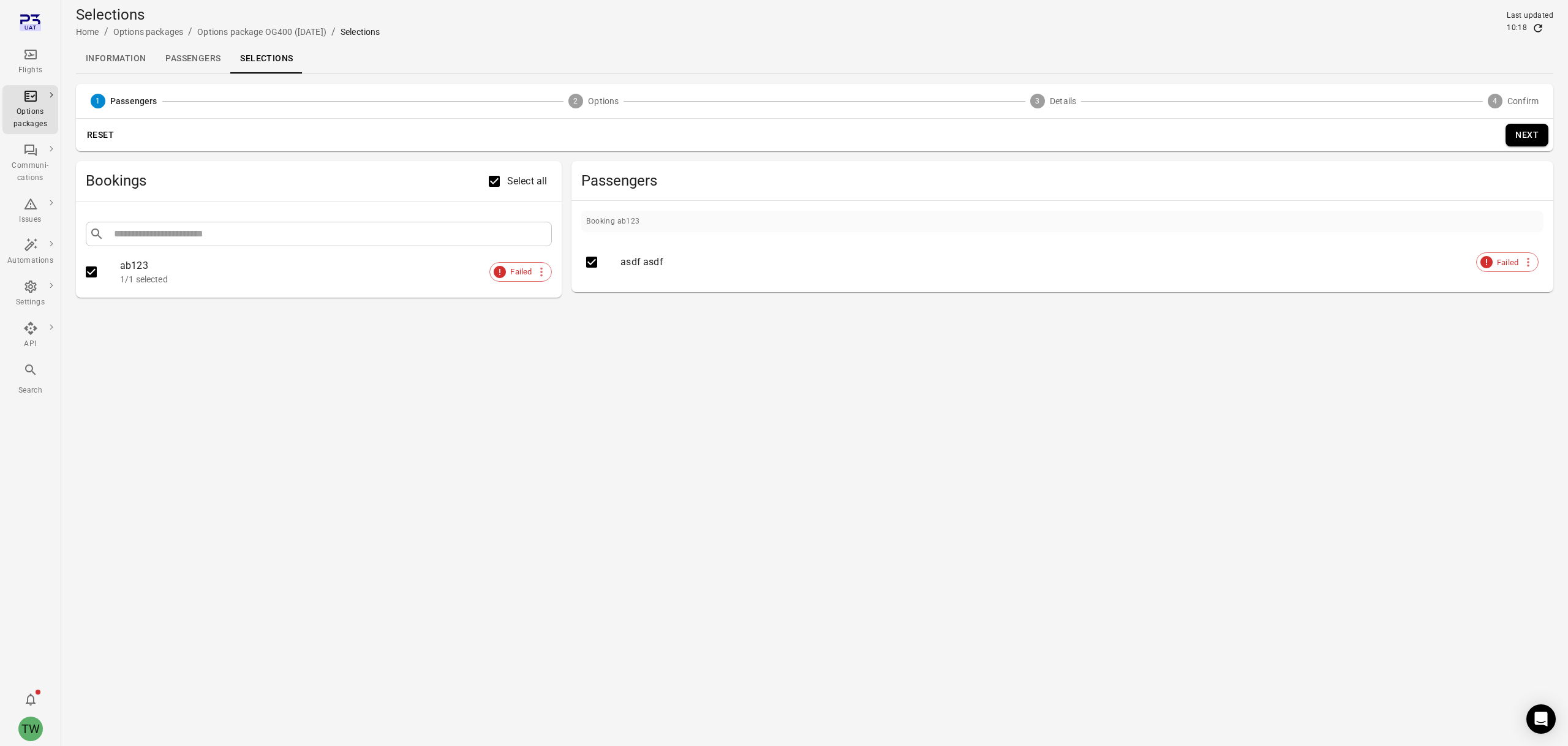
click at [1178, 253] on li "asdf asdf Failed" at bounding box center [1062, 262] width 953 height 31
click at [610, 240] on div "Booking ab123 asdf asdf Failed" at bounding box center [1062, 246] width 962 height 73
drag, startPoint x: 585, startPoint y: 216, endPoint x: 773, endPoint y: 285, distance: 200.3
click at [773, 285] on div "Booking ab123 asdf asdf Failed" at bounding box center [1062, 246] width 982 height 92
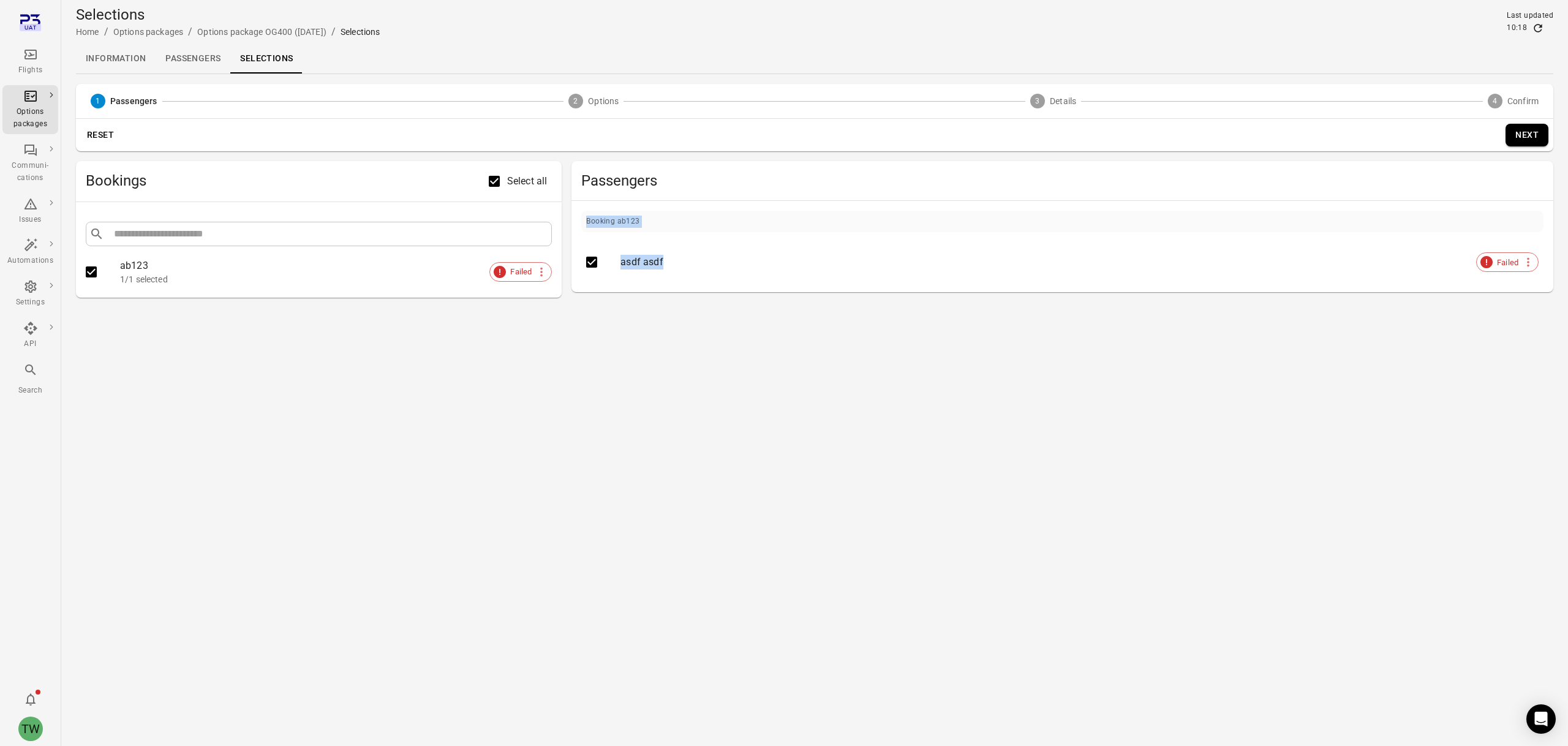
click at [764, 256] on div "asdf asdf" at bounding box center [1065, 262] width 889 height 14
click at [1525, 135] on button "Next" at bounding box center [1527, 135] width 43 height 23
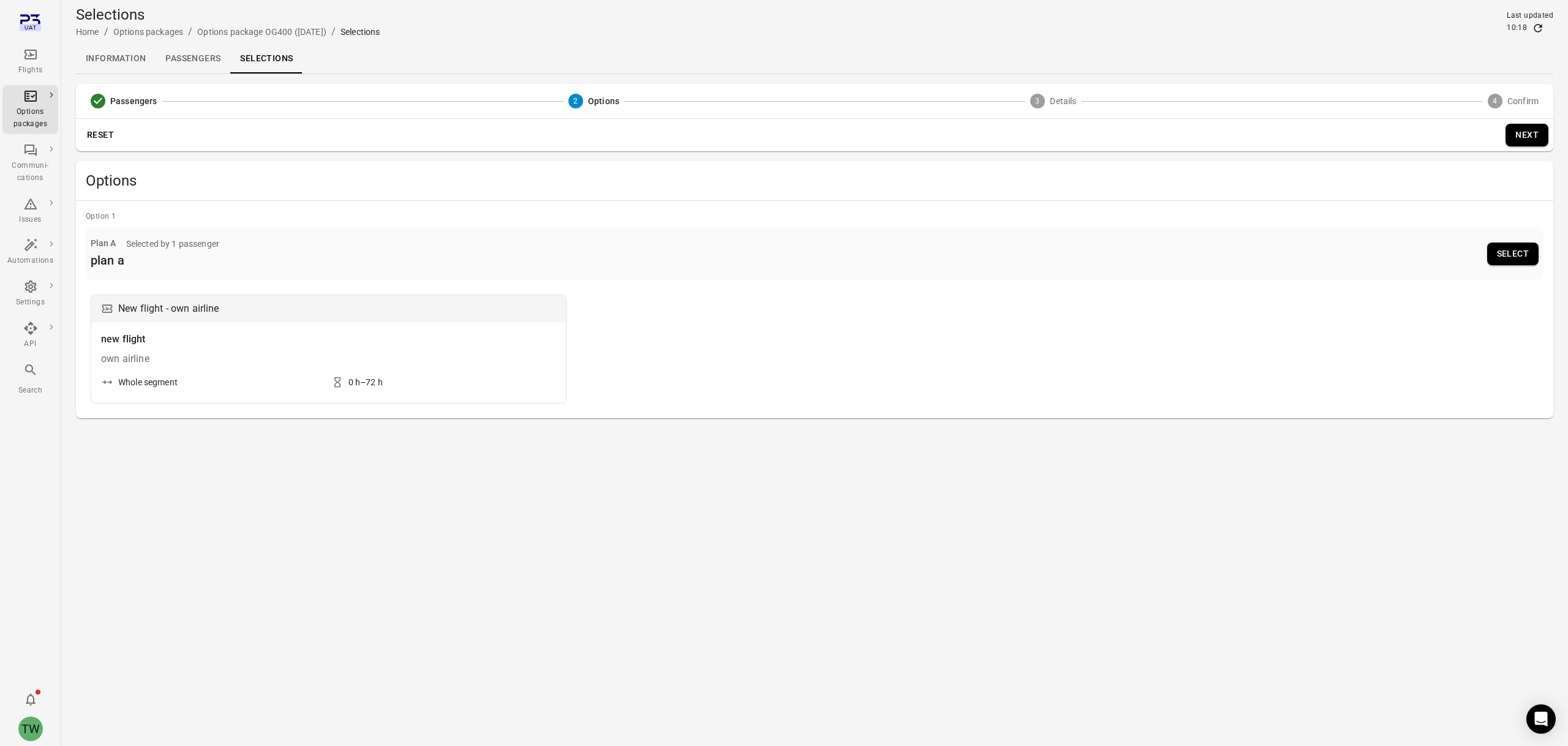
click at [491, 358] on div "own airline" at bounding box center [329, 359] width 455 height 14
click at [1502, 250] on button "Select" at bounding box center [1512, 253] width 52 height 23
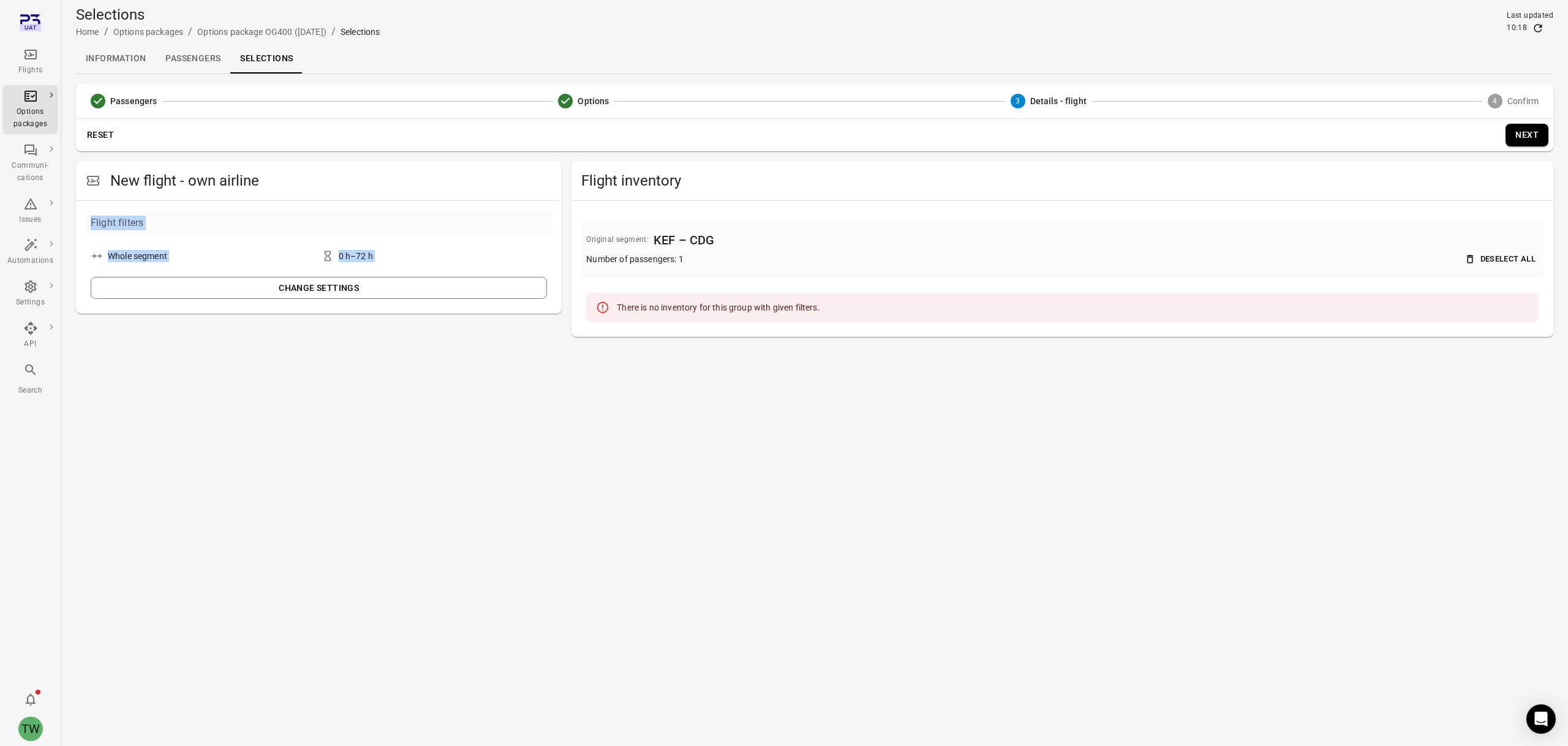
drag, startPoint x: 91, startPoint y: 221, endPoint x: 195, endPoint y: 276, distance: 117.6
click at [195, 276] on div "Flight filters Whole segment 0 h–72 h Change settings" at bounding box center [318, 257] width 466 height 93
click at [280, 354] on main "Selections Home / Options packages / Options package OG400 ([DATE]) / Selection…" at bounding box center [815, 373] width 1507 height 746
